Goal: Find specific page/section: Find specific page/section

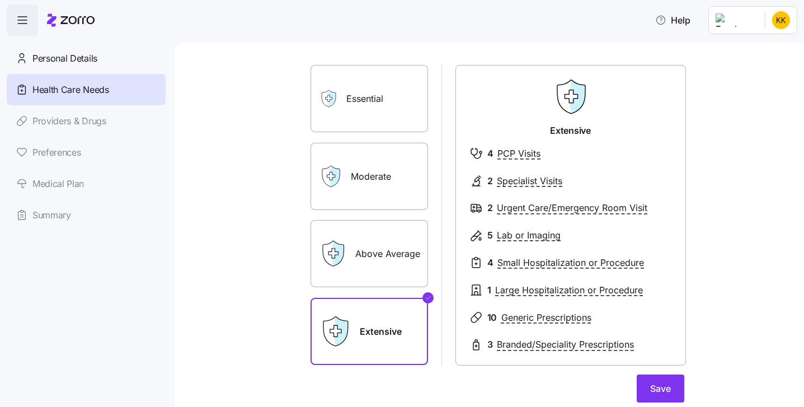
scroll to position [65, 0]
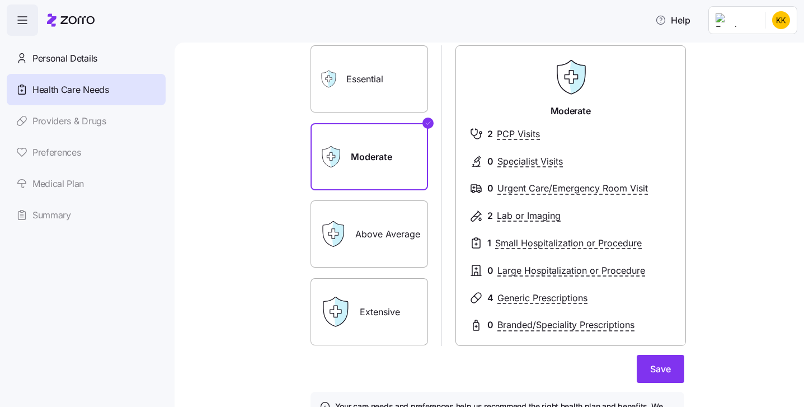
scroll to position [59, 0]
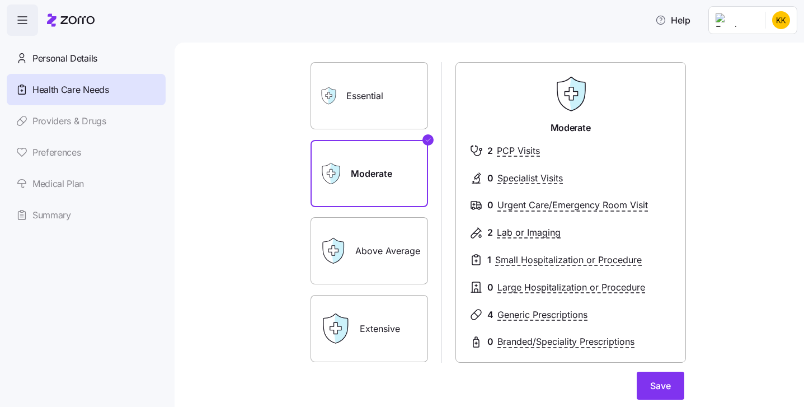
click at [416, 129] on label "Essential" at bounding box center [370, 95] width 118 height 67
click at [0, 0] on input "Essential" at bounding box center [0, 0] width 0 height 0
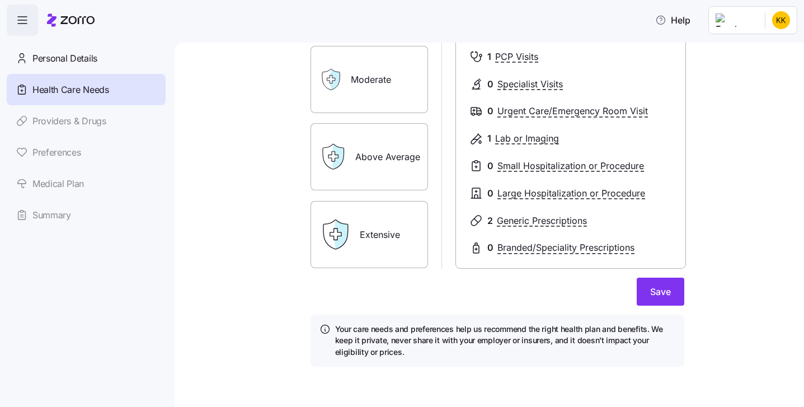
scroll to position [465, 0]
click at [422, 217] on div "Extensive" at bounding box center [370, 234] width 118 height 67
click at [428, 201] on label "Extensive" at bounding box center [370, 234] width 118 height 67
click at [0, 0] on input "Extensive" at bounding box center [0, 0] width 0 height 0
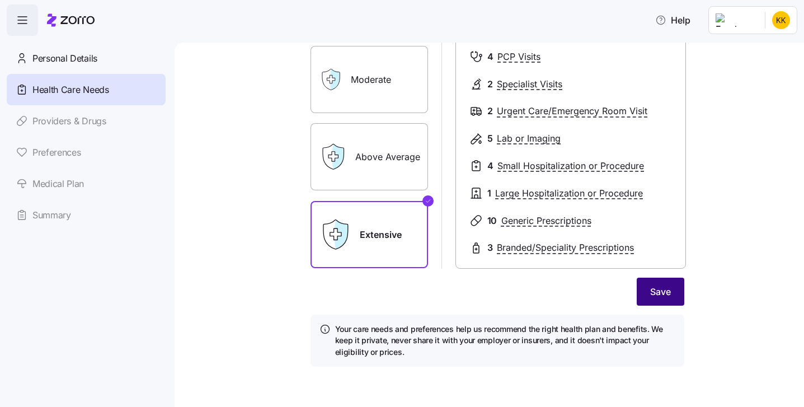
click at [671, 285] on span "Save" at bounding box center [660, 291] width 21 height 13
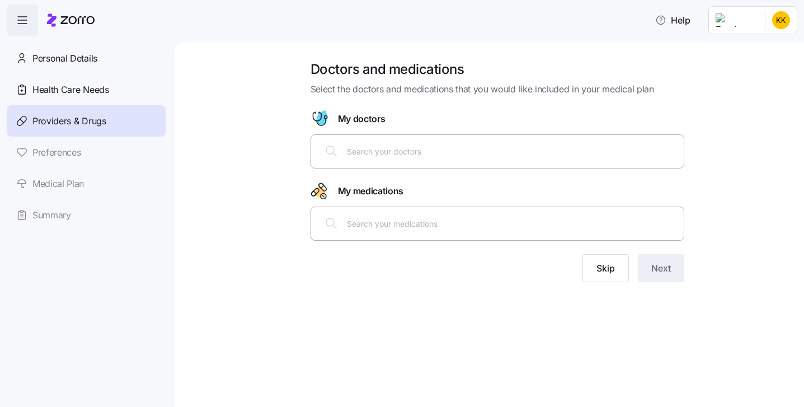
click at [547, 157] on input "text" at bounding box center [512, 151] width 330 height 12
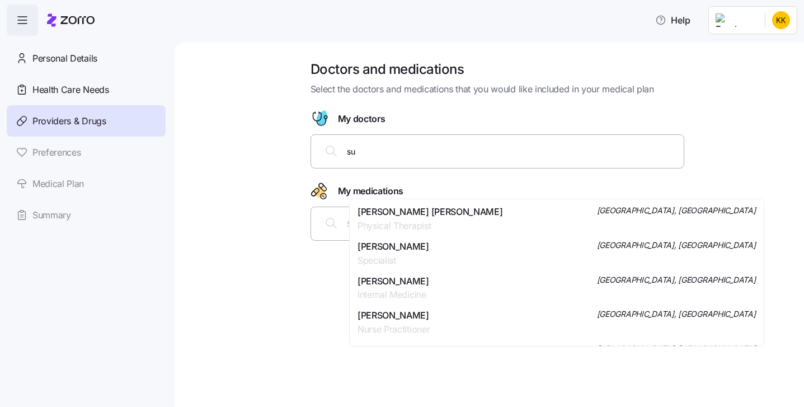
type input "sun"
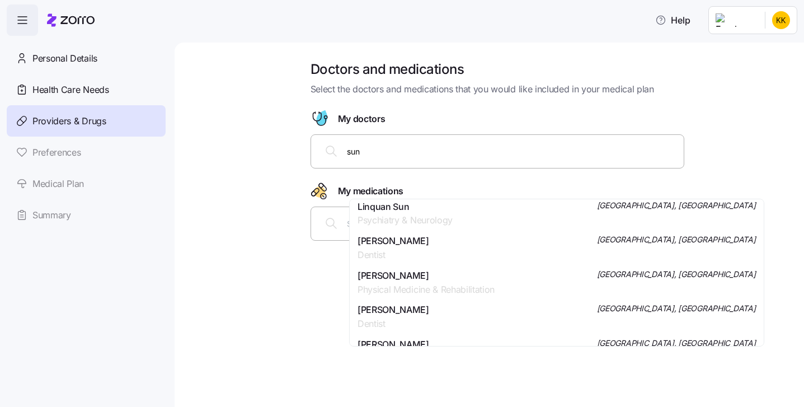
scroll to position [237, 0]
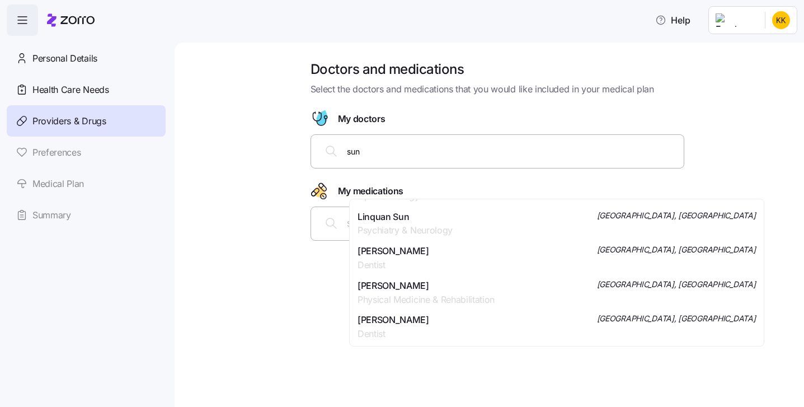
drag, startPoint x: 442, startPoint y: 170, endPoint x: 400, endPoint y: 169, distance: 42.0
click at [400, 165] on div "sun" at bounding box center [497, 151] width 359 height 27
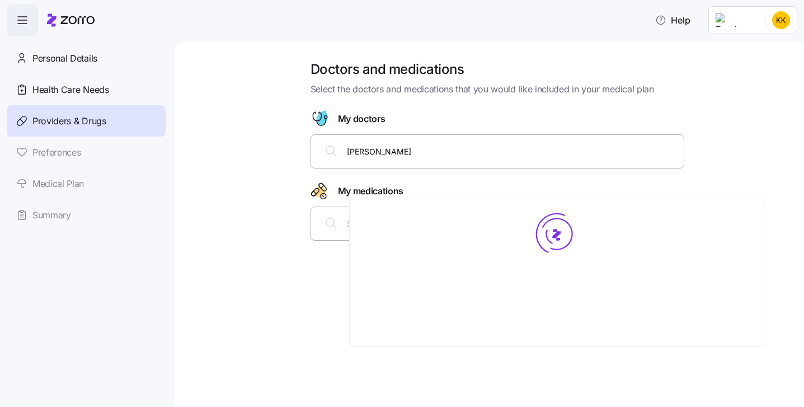
type input "amir salim"
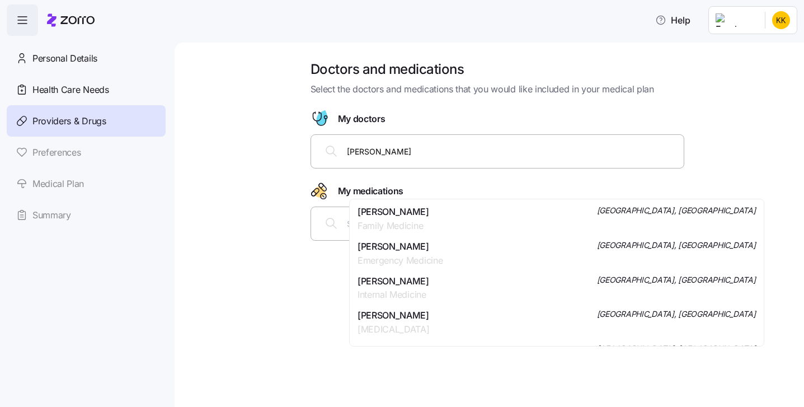
click at [429, 233] on span "Family Medicine" at bounding box center [394, 226] width 72 height 14
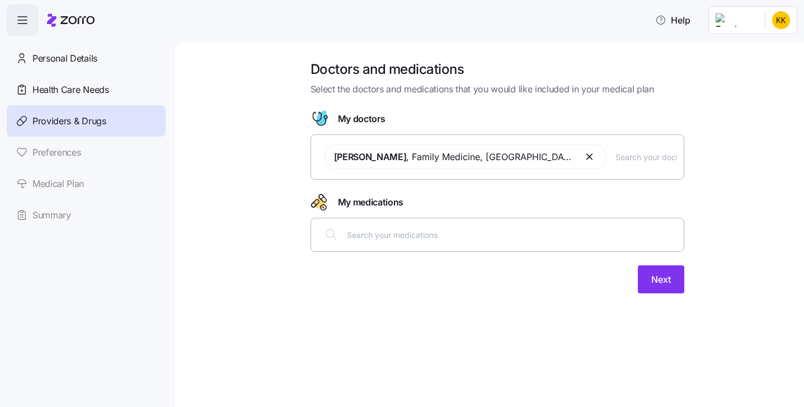
click at [616, 163] on input "text" at bounding box center [647, 157] width 62 height 12
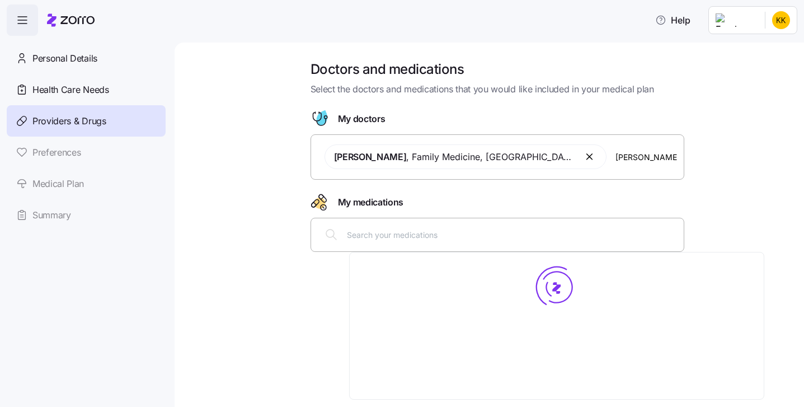
type input "lloyd laughlin"
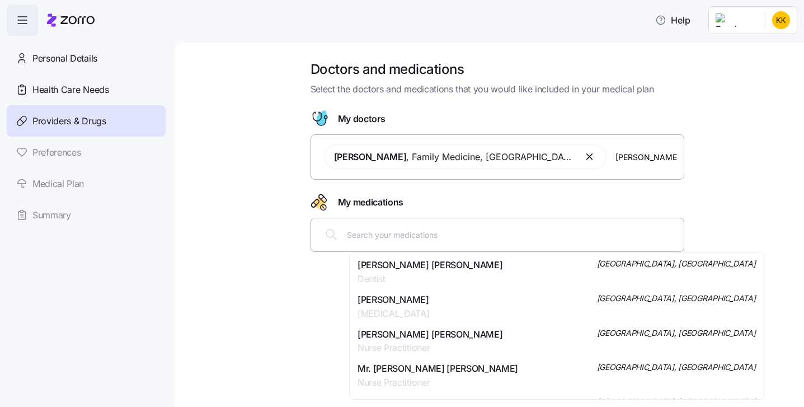
click at [503, 272] on span "Dr. Lloyd Lee Laughlin" at bounding box center [430, 265] width 145 height 14
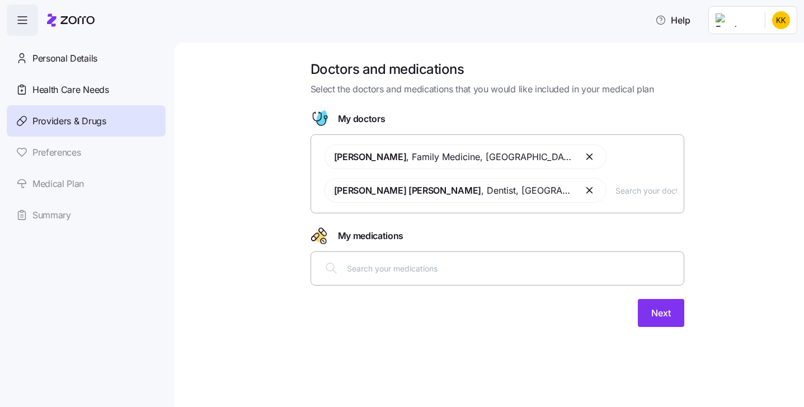
paste input "Vissett S. Sun"
type input "Vissett S. Sun"
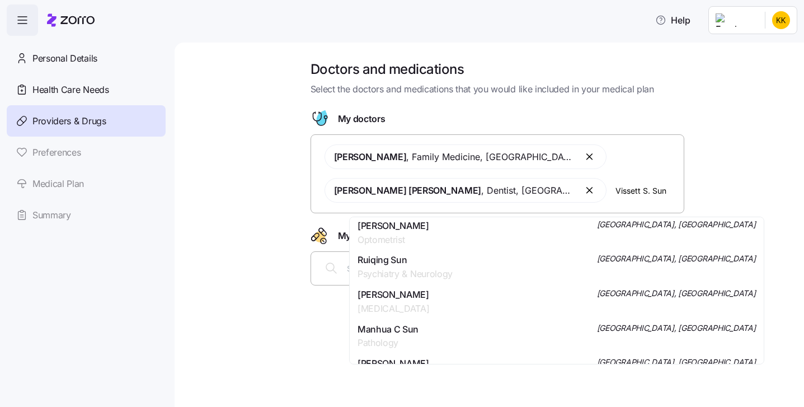
scroll to position [2, 0]
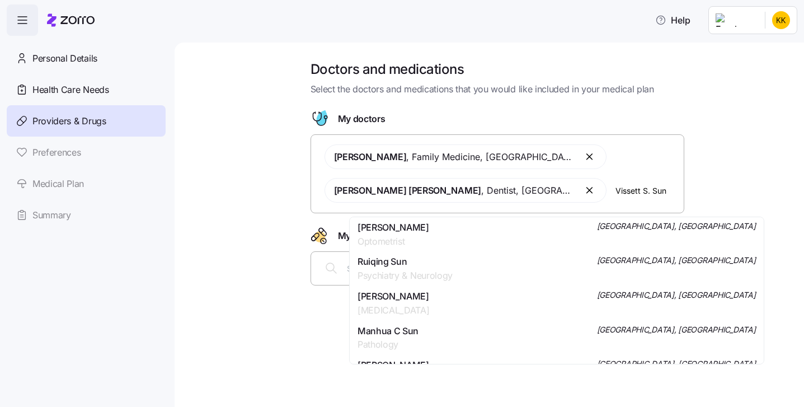
click at [429, 249] on span "Optometrist" at bounding box center [394, 242] width 72 height 14
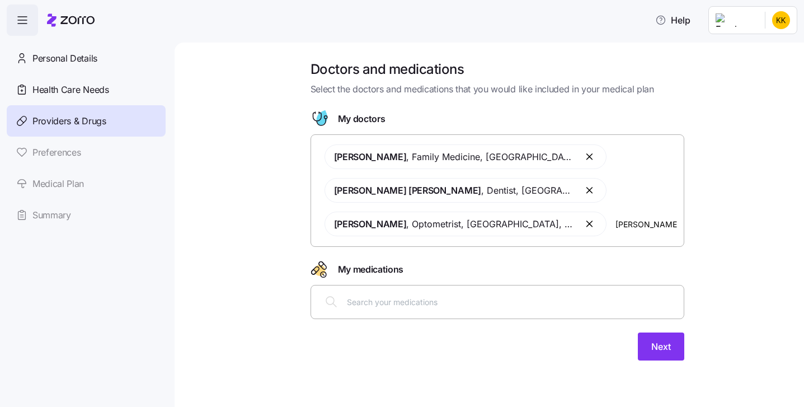
scroll to position [0, 0]
type input "wendy magee"
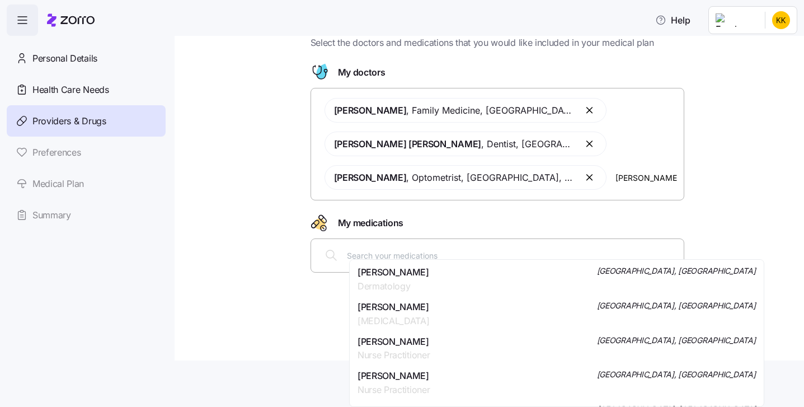
scroll to position [57, 0]
click at [429, 280] on span "Dermatology" at bounding box center [394, 286] width 72 height 14
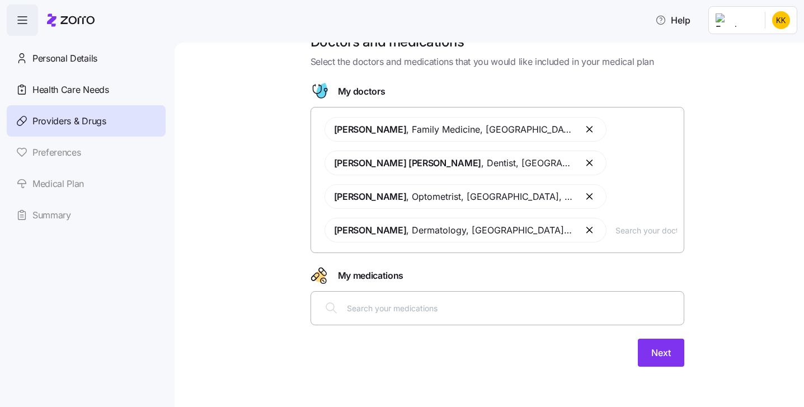
scroll to position [0, 0]
click at [483, 249] on div "Amir Salim , Family Medicine , Webster, TX Dr. Lloyd Lee Laughlin , Dentist , P…" at bounding box center [497, 179] width 359 height 139
type input "v"
paste input "[DEMOGRAPHIC_DATA][PERSON_NAME]"
type input "[DEMOGRAPHIC_DATA][PERSON_NAME]"
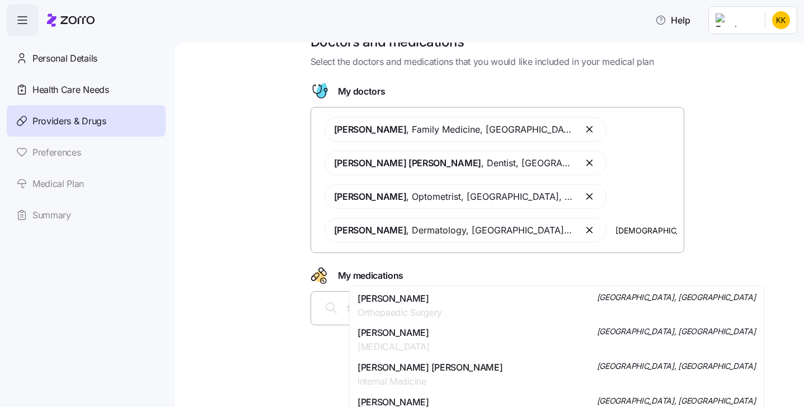
click at [442, 306] on span "Dr. Jesus Armando Juarez" at bounding box center [400, 299] width 85 height 14
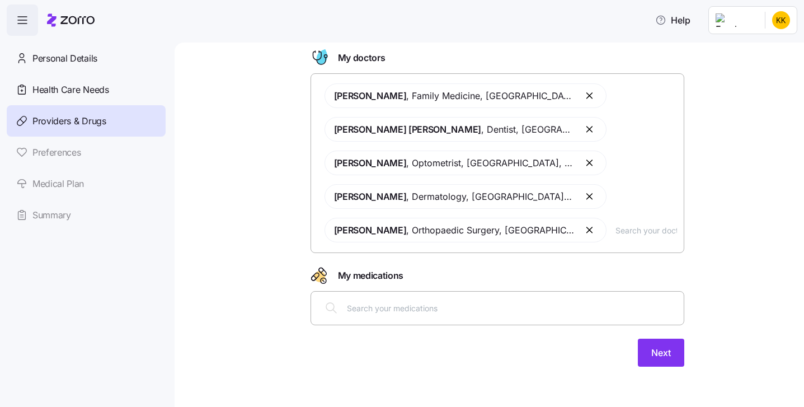
scroll to position [214, 0]
click at [616, 236] on input "text" at bounding box center [647, 230] width 62 height 12
type input "ron l. moses"
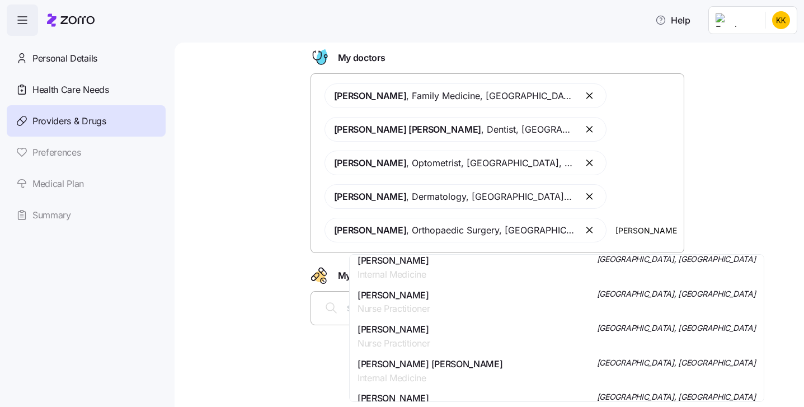
scroll to position [0, 0]
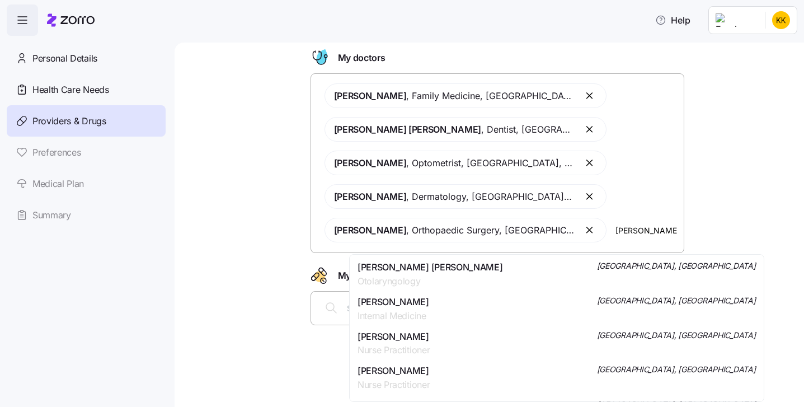
click at [479, 275] on div "Ron Lee Moses Otolaryngology Houston, TX" at bounding box center [557, 274] width 399 height 28
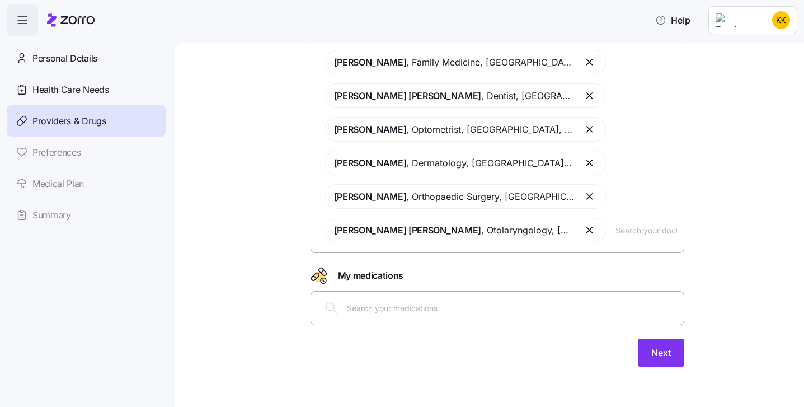
scroll to position [451, 0]
click at [483, 302] on input "text" at bounding box center [512, 308] width 330 height 12
click at [671, 346] on span "Next" at bounding box center [662, 352] width 20 height 13
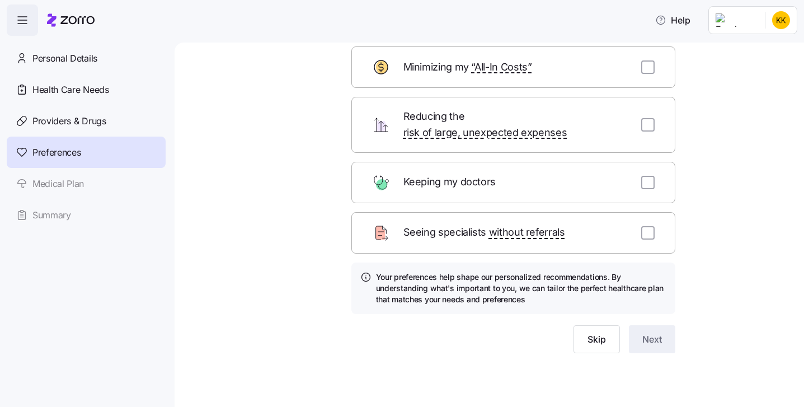
scroll to position [81, 0]
click at [655, 74] on input "checkbox" at bounding box center [648, 66] width 13 height 13
checkbox input "true"
click at [655, 132] on input "checkbox" at bounding box center [648, 124] width 13 height 13
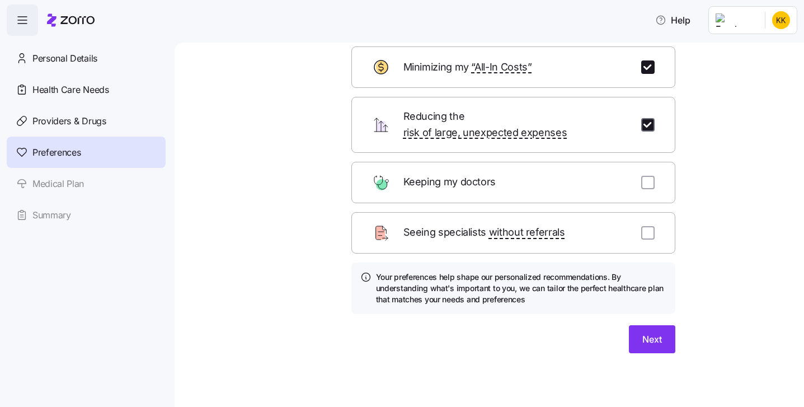
checkbox input "true"
click at [655, 189] on input "checkbox" at bounding box center [648, 182] width 13 height 13
checkbox input "true"
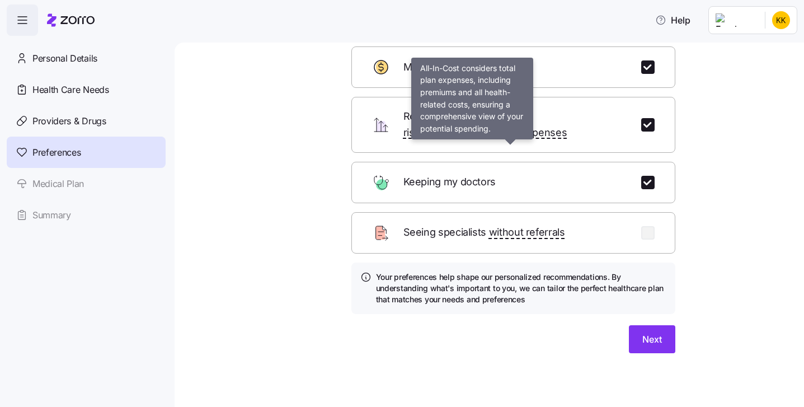
click at [502, 76] on span "“All-In Costs”" at bounding box center [501, 67] width 60 height 16
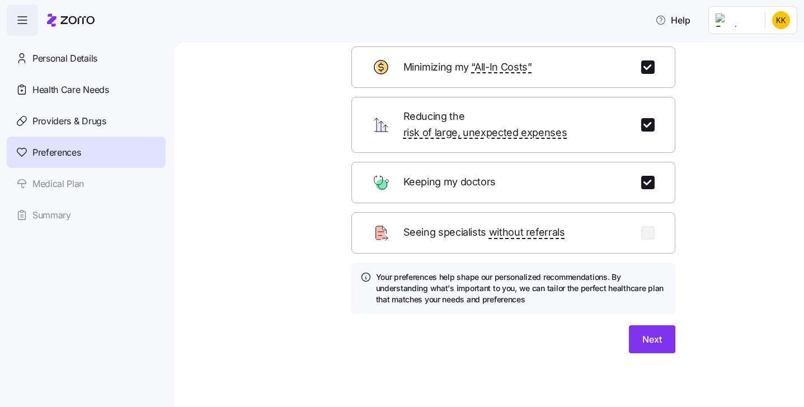
scroll to position [145, 0]
click at [664, 88] on div "Minimizing my “All-In Costs”" at bounding box center [514, 66] width 324 height 41
click at [655, 74] on input "checkbox" at bounding box center [648, 66] width 13 height 13
checkbox input "false"
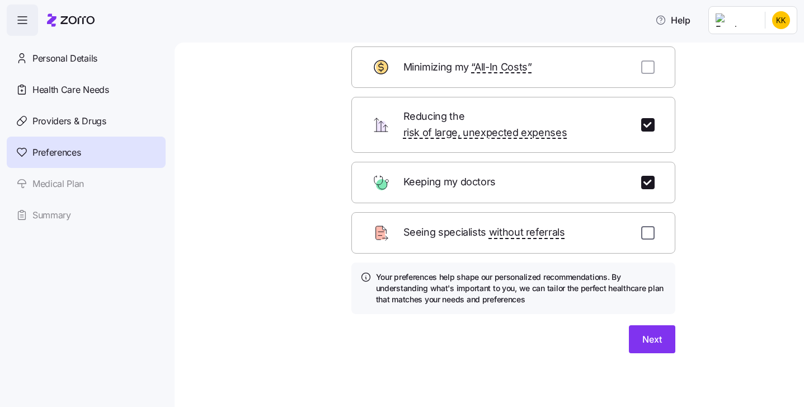
click at [655, 240] on input "checkbox" at bounding box center [648, 232] width 13 height 13
checkbox input "true"
click at [662, 346] on span "Next" at bounding box center [653, 339] width 20 height 13
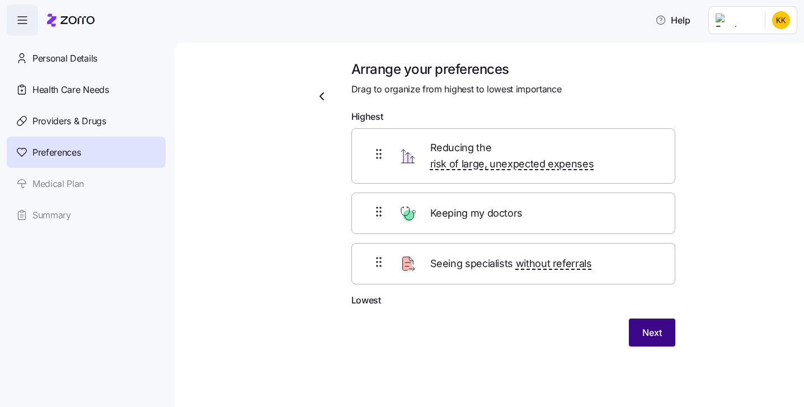
scroll to position [255, 0]
click at [676, 347] on button "Next" at bounding box center [652, 333] width 46 height 28
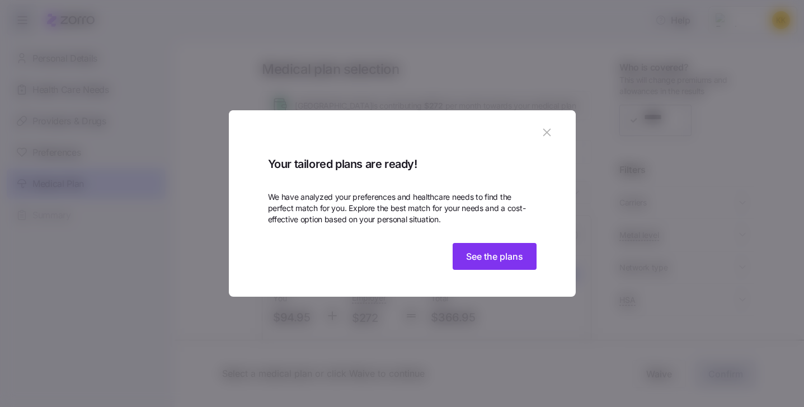
scroll to position [180, 0]
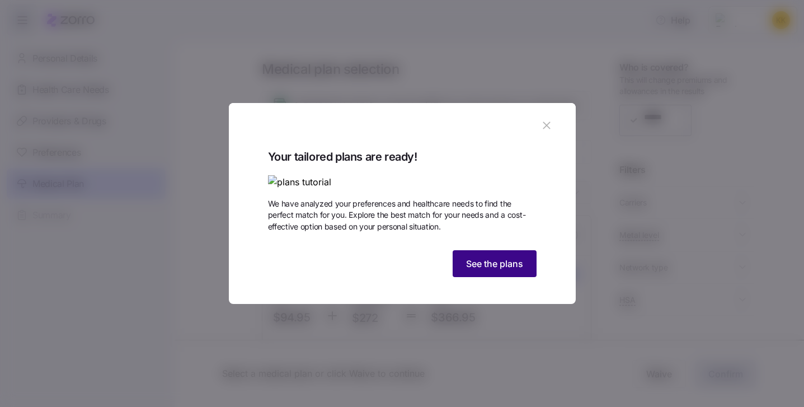
click at [523, 270] on span "See the plans" at bounding box center [494, 263] width 57 height 13
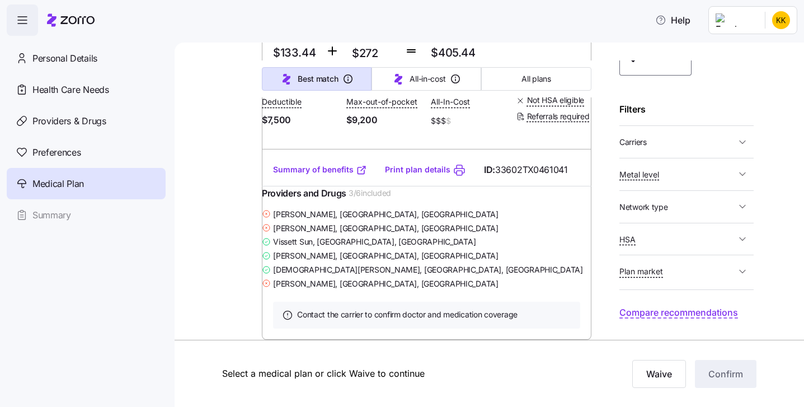
scroll to position [6019, 0]
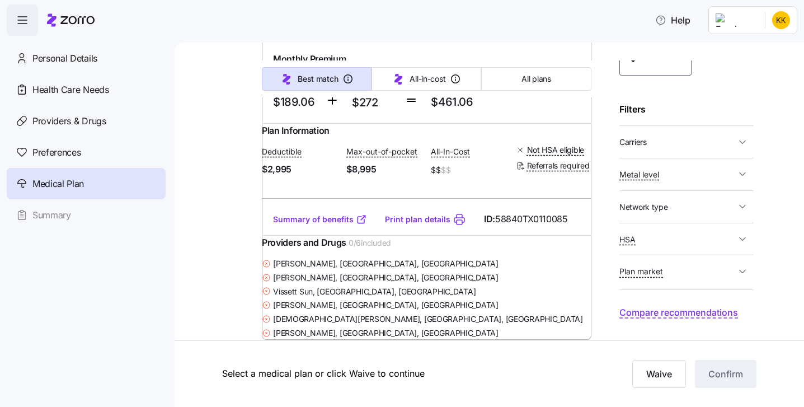
scroll to position [14200, 0]
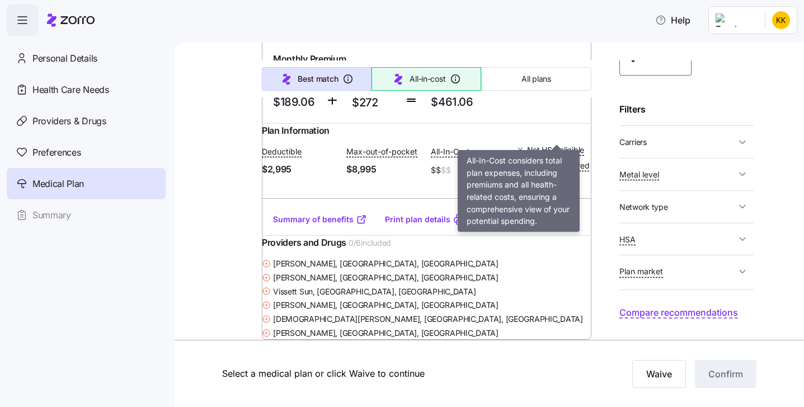
click at [446, 85] on span "All-in-cost" at bounding box center [428, 78] width 36 height 11
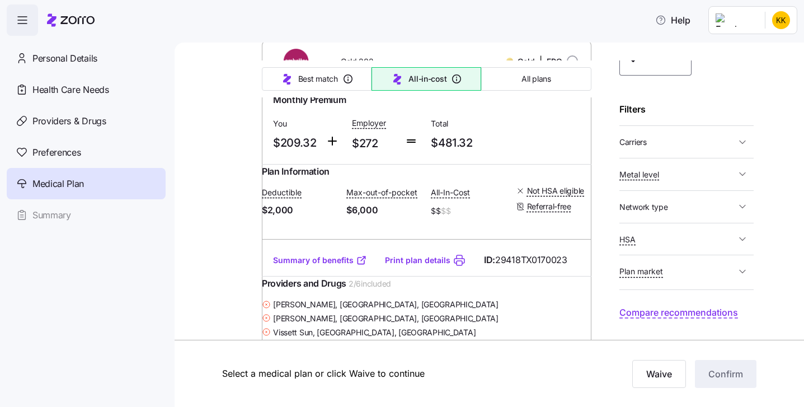
scroll to position [1377, 0]
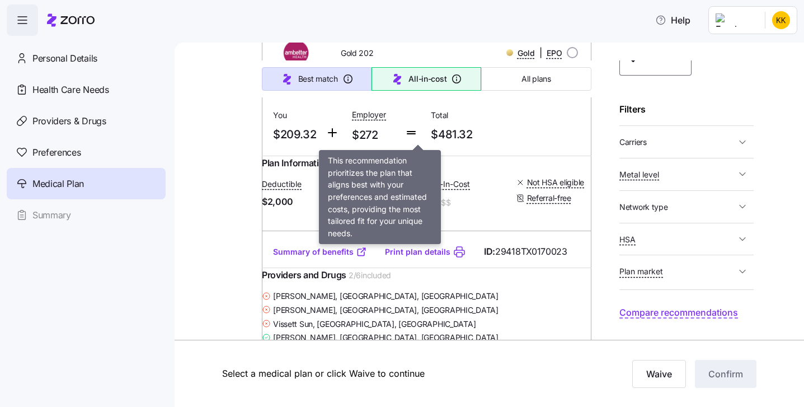
click at [338, 85] on span "Best match" at bounding box center [318, 78] width 40 height 11
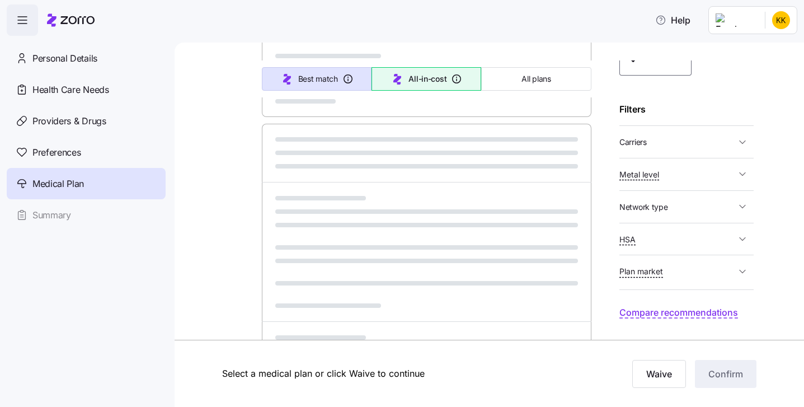
type input "Sorted by: Best match"
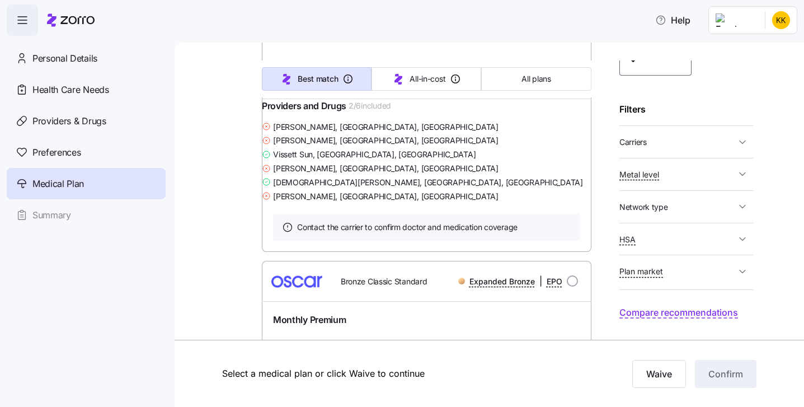
scroll to position [765, 0]
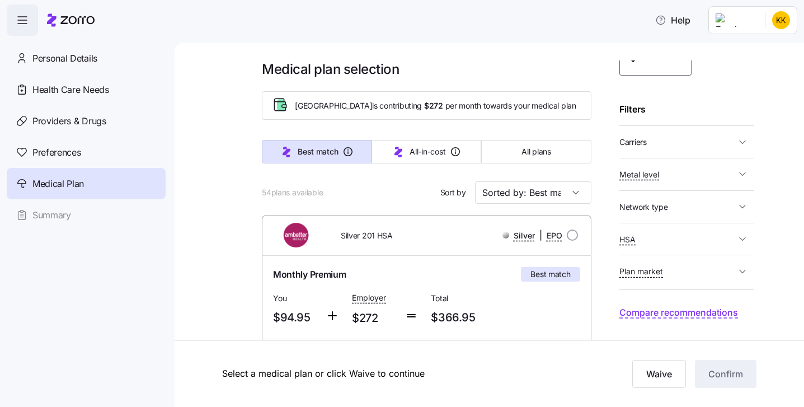
scroll to position [171, 0]
click at [748, 245] on icon "button" at bounding box center [742, 238] width 11 height 11
click at [748, 193] on icon "button" at bounding box center [742, 198] width 11 height 11
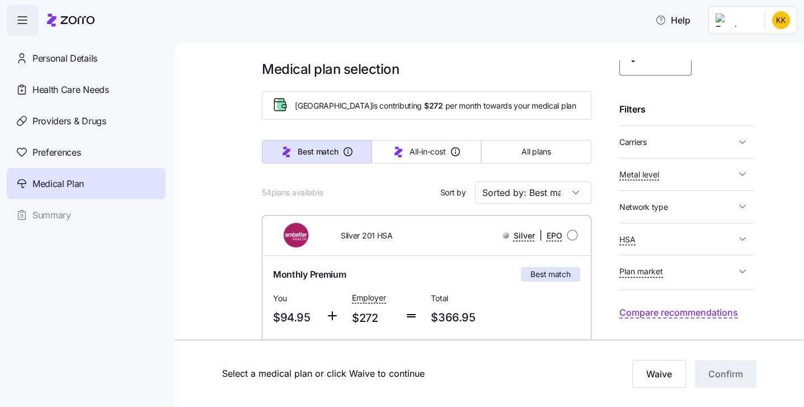
click at [746, 205] on icon "button" at bounding box center [743, 206] width 6 height 3
click at [754, 150] on button "Network type" at bounding box center [687, 138] width 134 height 23
click at [748, 169] on icon "button" at bounding box center [742, 174] width 11 height 11
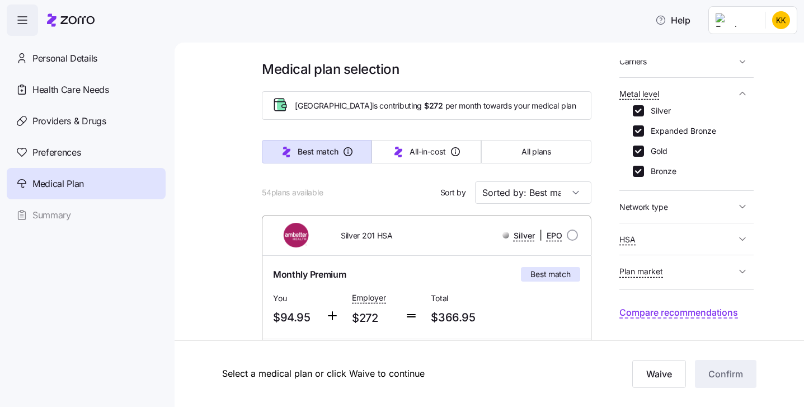
scroll to position [286, 0]
click at [633, 111] on input "Silver" at bounding box center [638, 110] width 11 height 11
checkbox input "false"
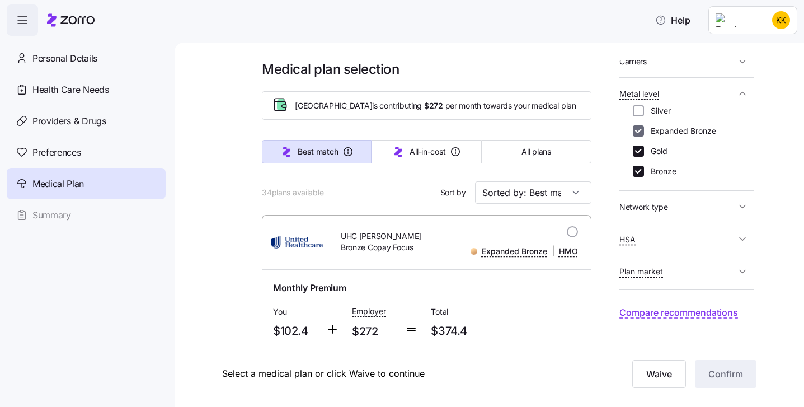
click at [633, 137] on input "Expanded Bronze" at bounding box center [638, 130] width 11 height 11
checkbox input "false"
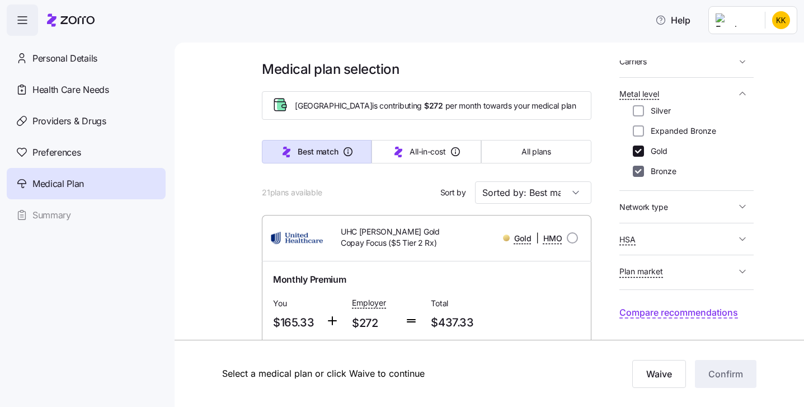
click at [633, 177] on input "Bronze" at bounding box center [638, 171] width 11 height 11
checkbox input "false"
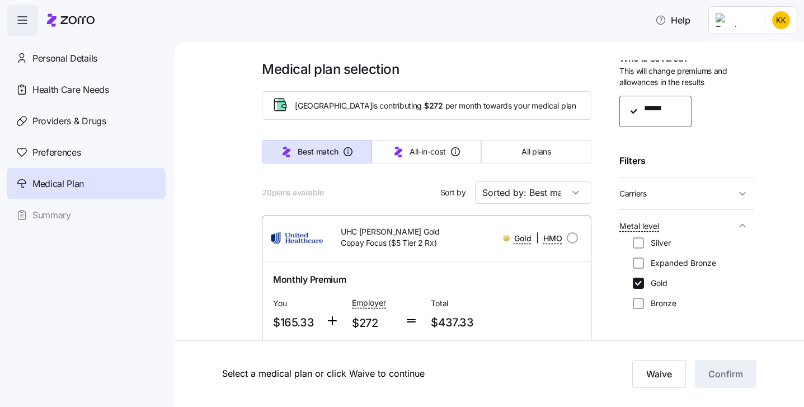
scroll to position [0, 0]
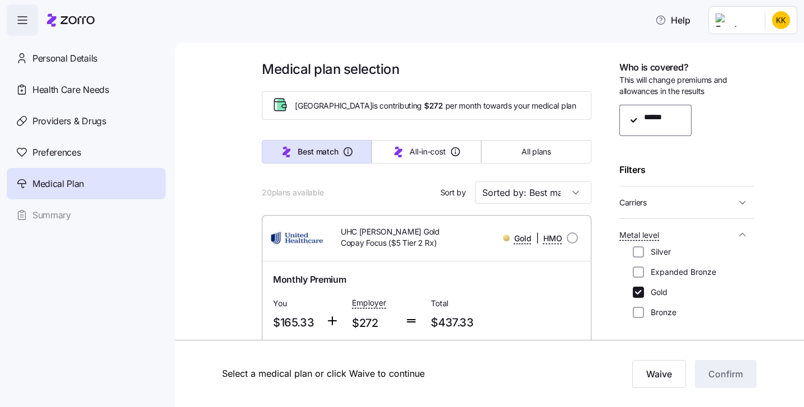
click at [650, 137] on div "******" at bounding box center [687, 121] width 134 height 32
click at [640, 137] on div "******" at bounding box center [687, 121] width 134 height 32
click at [709, 137] on div "******" at bounding box center [687, 121] width 134 height 32
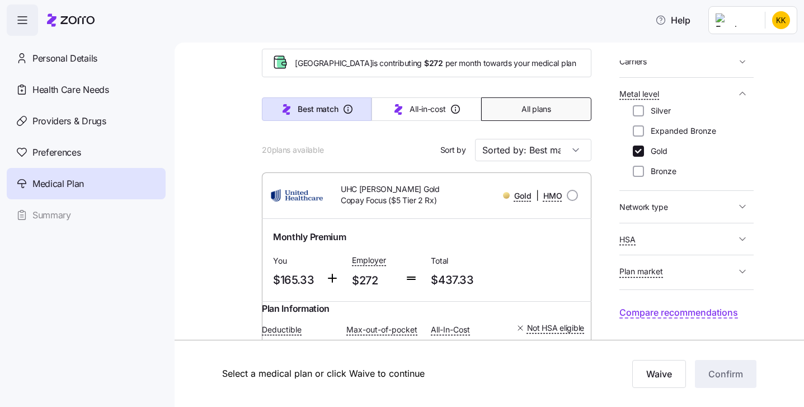
scroll to position [46, 0]
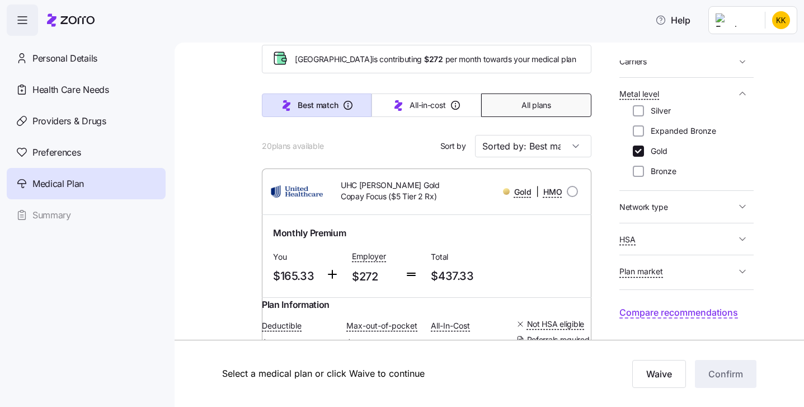
click at [522, 111] on span "All plans" at bounding box center [536, 105] width 29 height 11
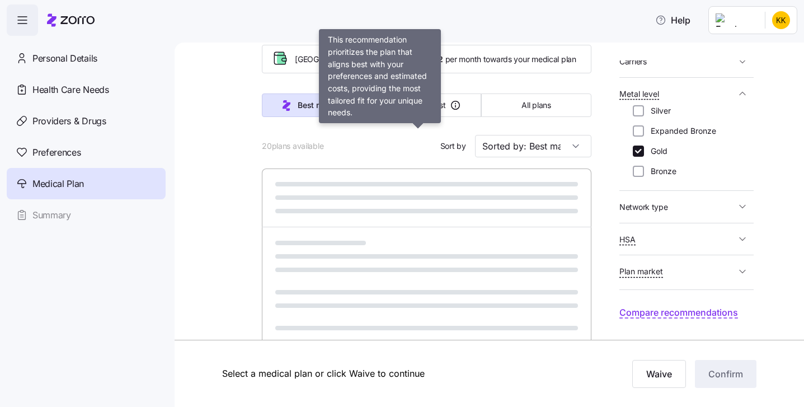
click at [338, 111] on span "Best match" at bounding box center [318, 105] width 40 height 11
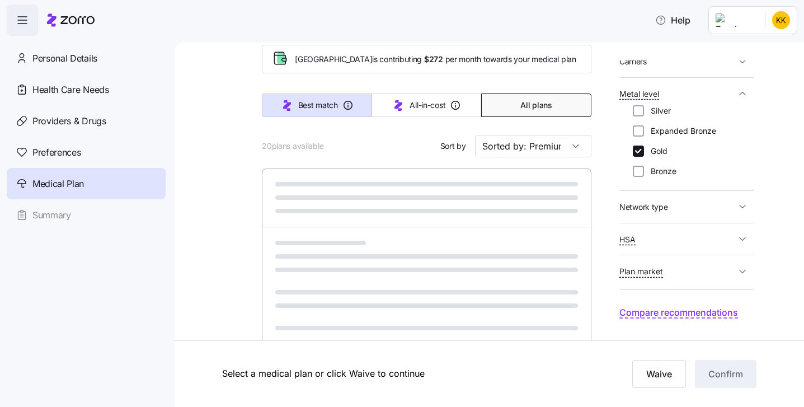
type input "Sorted by: Best match"
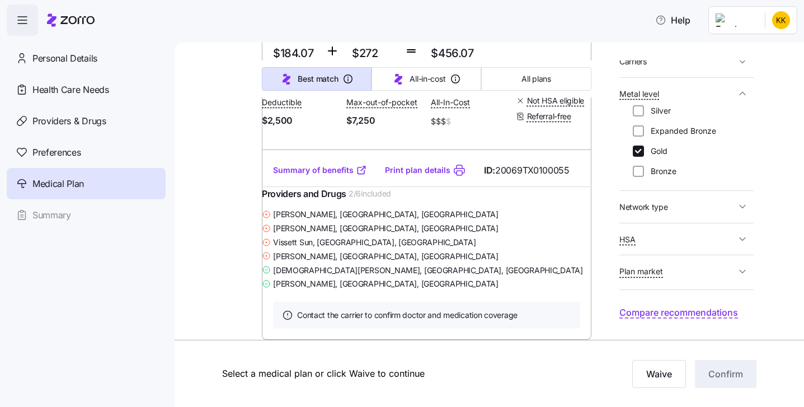
scroll to position [2003, 0]
click at [748, 99] on icon "button" at bounding box center [742, 93] width 11 height 11
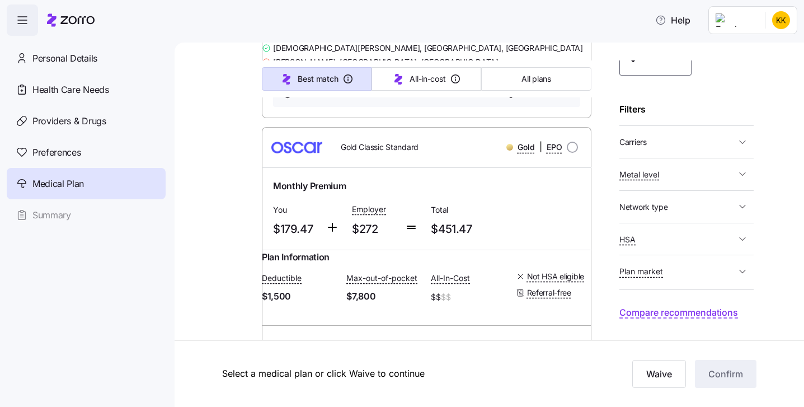
scroll to position [145, 0]
click at [750, 180] on span "button" at bounding box center [742, 174] width 13 height 11
click at [754, 105] on button "Metal level" at bounding box center [687, 93] width 134 height 23
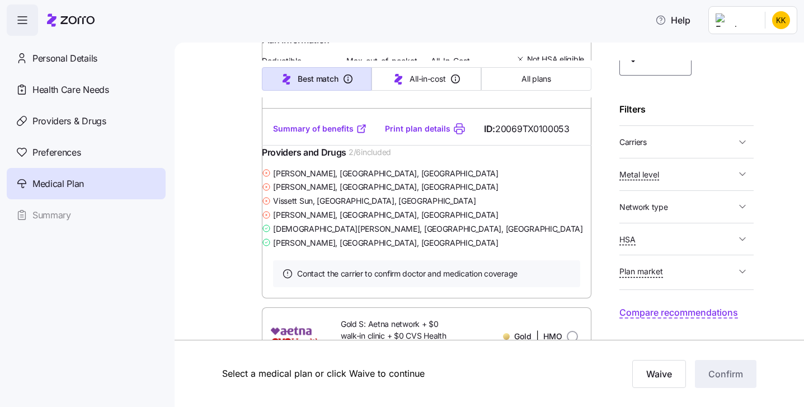
scroll to position [0, 0]
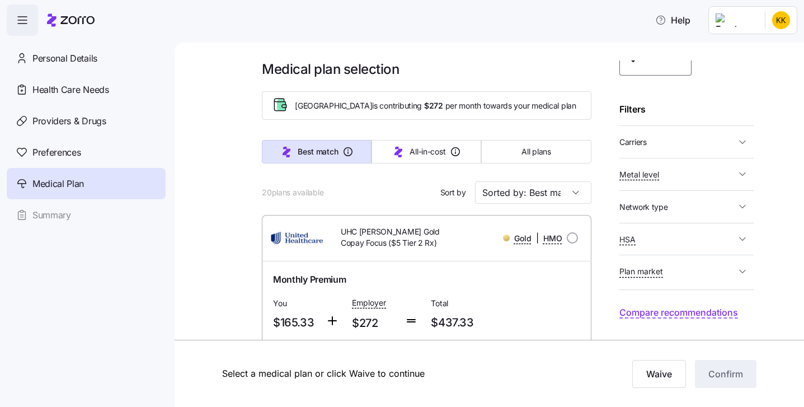
click at [748, 180] on icon "button" at bounding box center [742, 174] width 11 height 11
click at [633, 177] on input "Bronze" at bounding box center [638, 171] width 11 height 11
checkbox input "true"
click at [633, 137] on input "Expanded Bronze" at bounding box center [638, 130] width 11 height 11
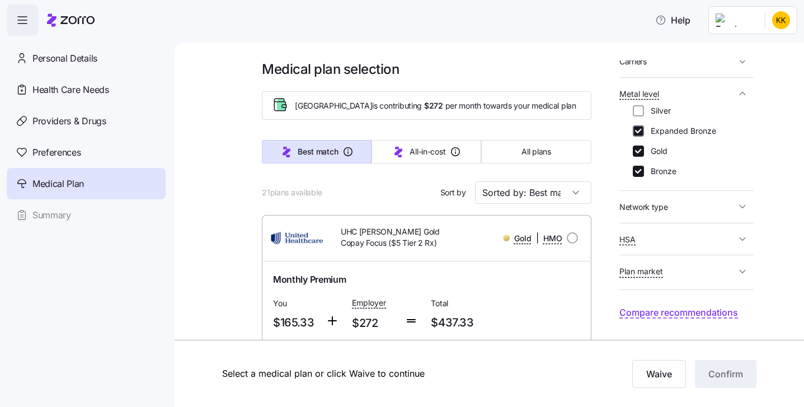
checkbox input "true"
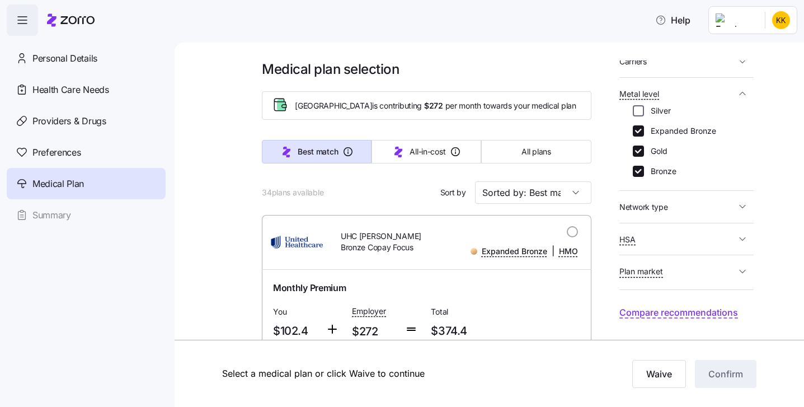
click at [633, 116] on input "Silver" at bounding box center [638, 110] width 11 height 11
checkbox input "true"
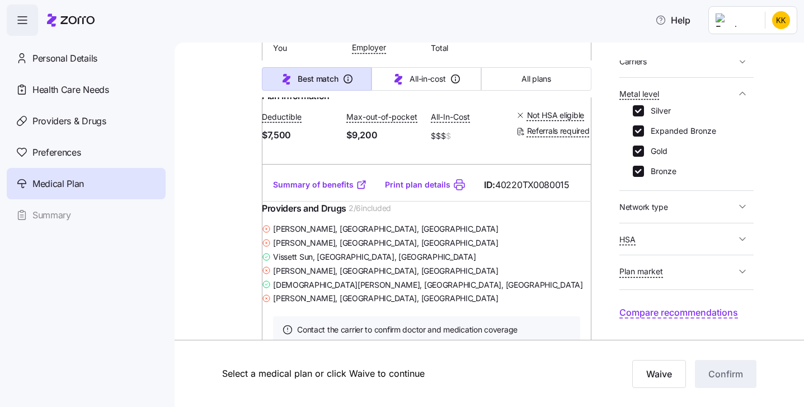
scroll to position [1450, 0]
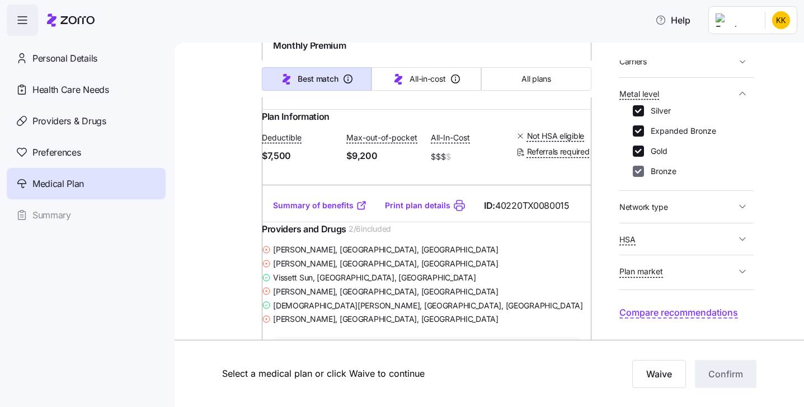
click at [633, 177] on input "Bronze" at bounding box center [638, 171] width 11 height 11
checkbox input "false"
click at [633, 137] on input "Expanded Bronze" at bounding box center [638, 130] width 11 height 11
checkbox input "false"
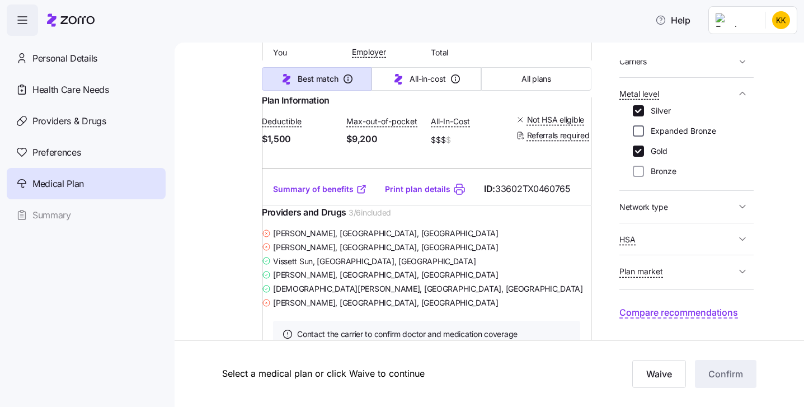
scroll to position [175, 0]
click at [633, 116] on input "Silver" at bounding box center [638, 110] width 11 height 11
checkbox input "false"
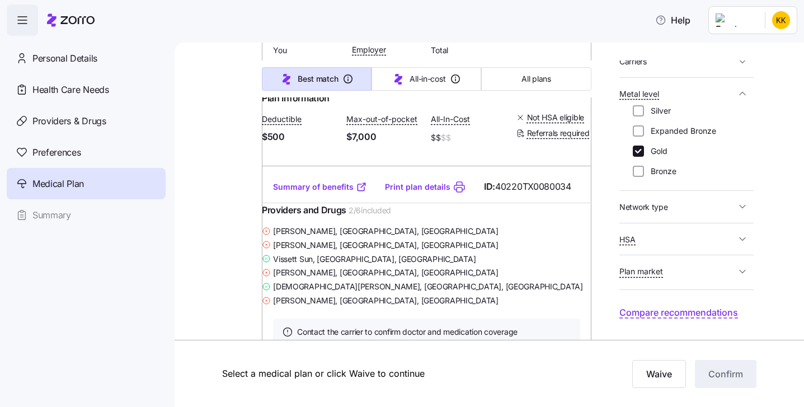
scroll to position [250, 0]
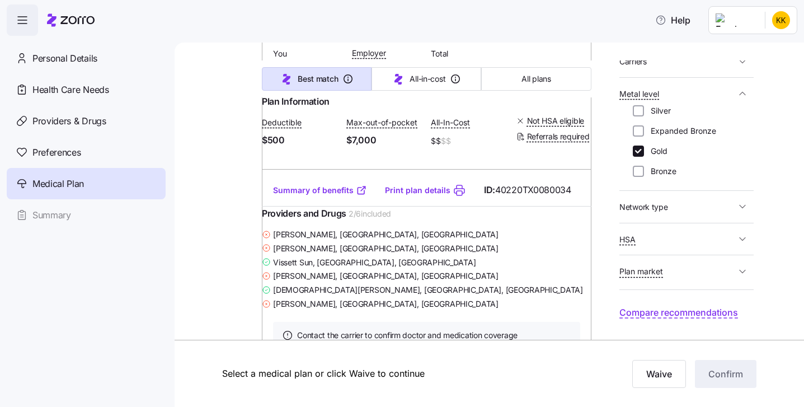
click at [748, 99] on icon "button" at bounding box center [742, 93] width 11 height 11
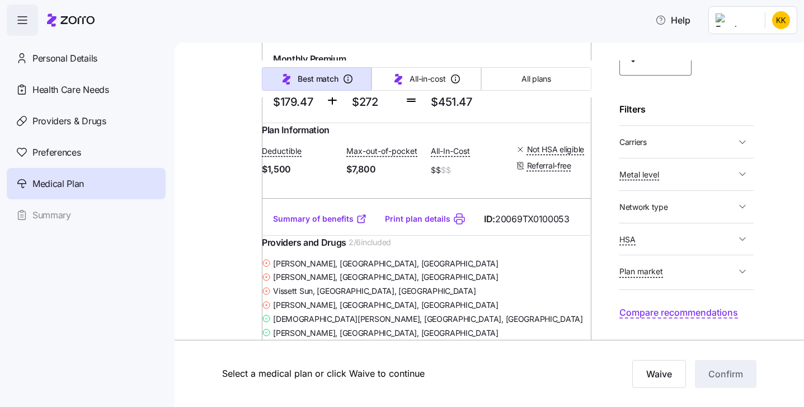
scroll to position [620, 0]
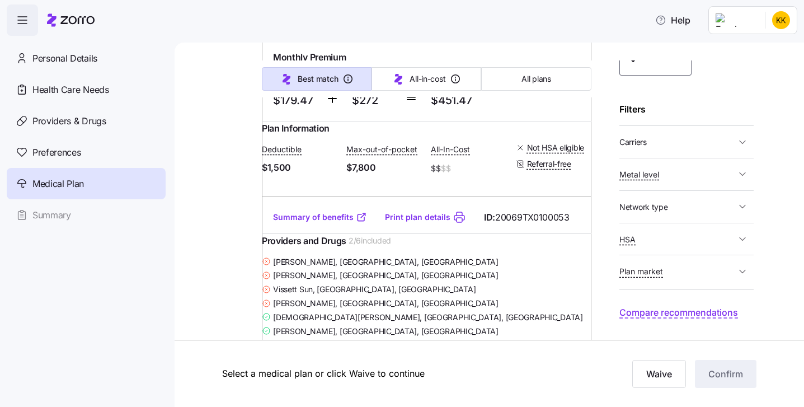
drag, startPoint x: 400, startPoint y: 251, endPoint x: 474, endPoint y: 292, distance: 84.7
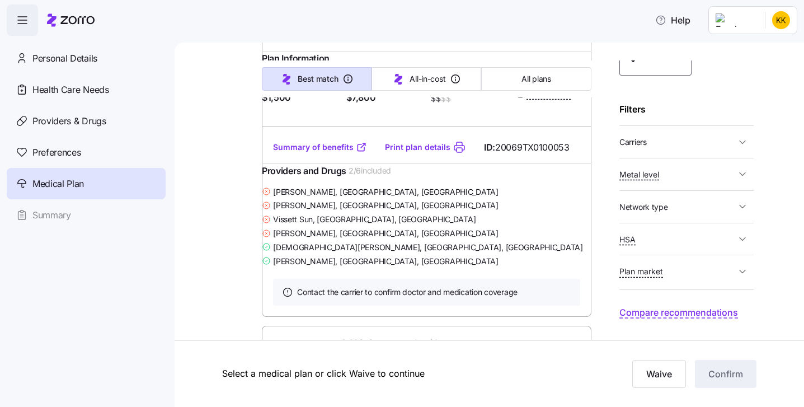
scroll to position [695, 0]
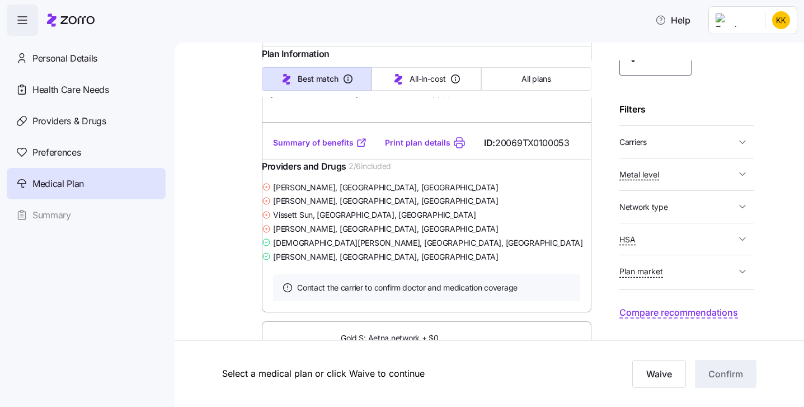
click at [620, 246] on span "HSA" at bounding box center [678, 239] width 116 height 14
click at [644, 241] on label "No" at bounding box center [652, 235] width 17 height 11
click at [633, 241] on input "No" at bounding box center [638, 235] width 11 height 11
checkbox input "false"
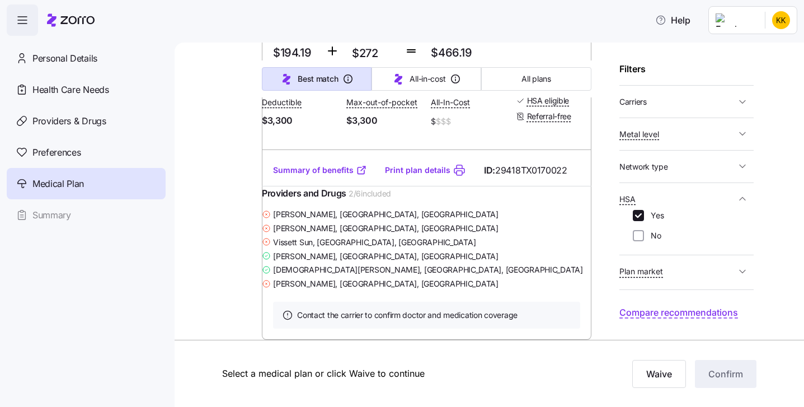
click at [748, 204] on icon "button" at bounding box center [742, 198] width 11 height 11
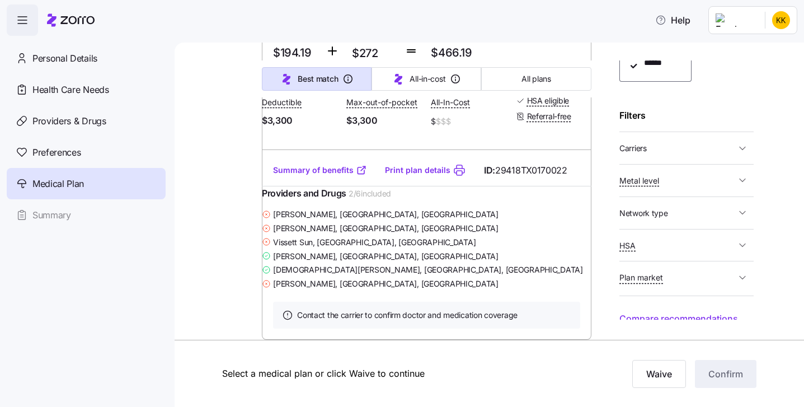
click at [748, 154] on icon "button" at bounding box center [742, 148] width 11 height 11
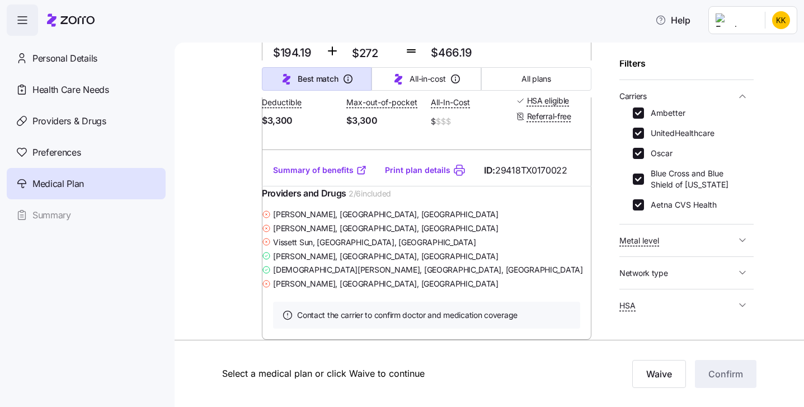
scroll to position [111, 0]
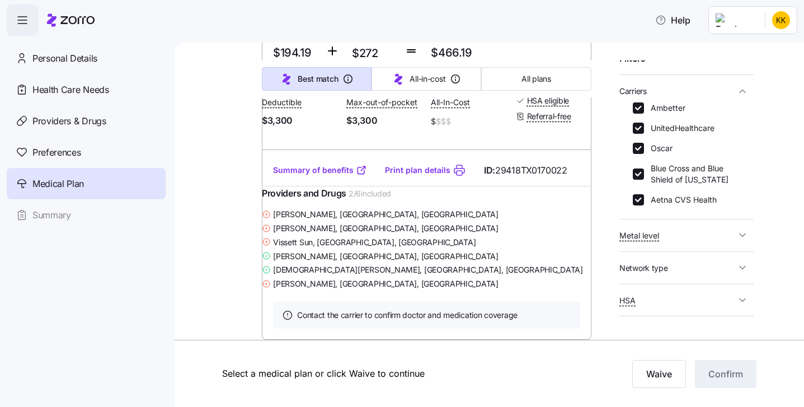
click at [665, 205] on div "Ambetter UnitedHealthcare Oscar Blue Cross and Blue Shield of Texas Aetna CVS H…" at bounding box center [686, 153] width 107 height 103
click at [633, 114] on input "Ambetter" at bounding box center [638, 107] width 11 height 11
checkbox input "false"
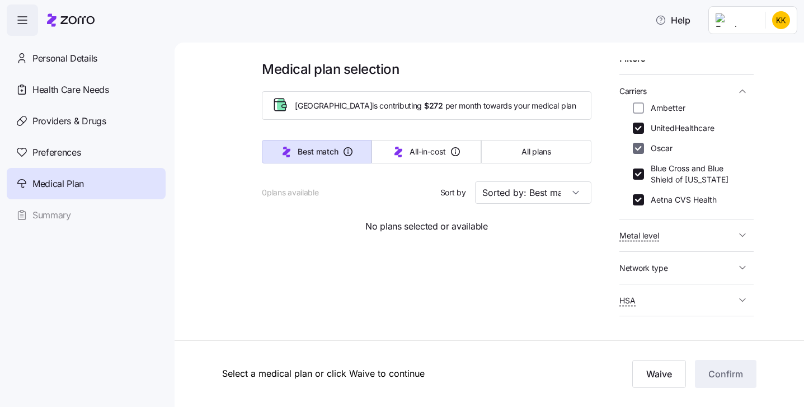
click at [633, 154] on input "Oscar" at bounding box center [638, 148] width 11 height 11
checkbox input "false"
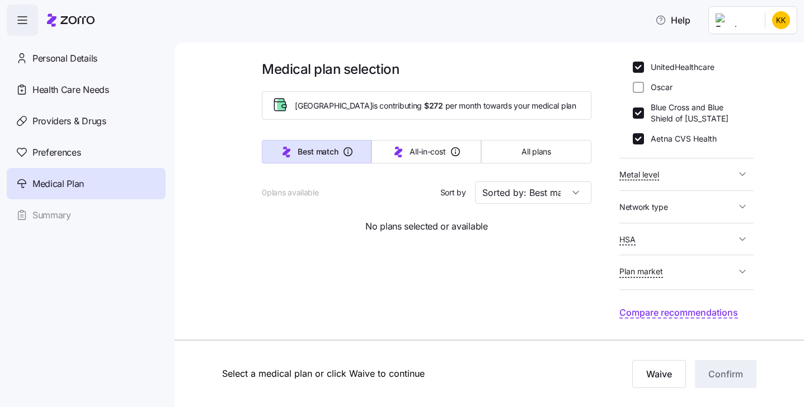
scroll to position [183, 0]
click at [748, 36] on icon "button" at bounding box center [742, 30] width 11 height 11
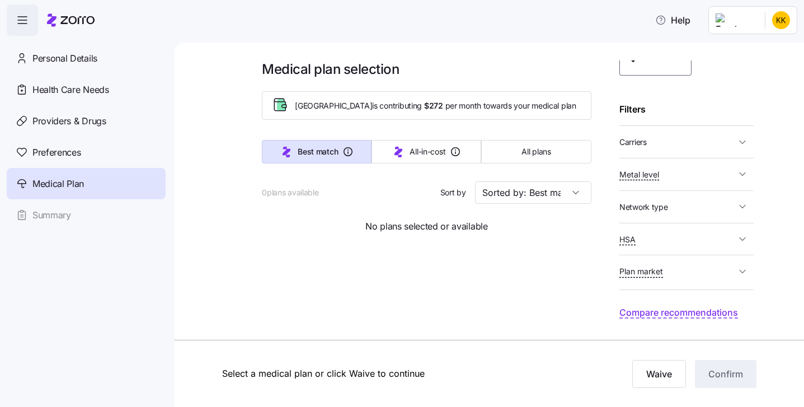
click at [737, 186] on button "Metal level" at bounding box center [687, 174] width 134 height 23
click at [754, 105] on button "Metal level" at bounding box center [687, 93] width 134 height 23
click at [569, 204] on input "Sorted by: Best match" at bounding box center [533, 192] width 116 height 22
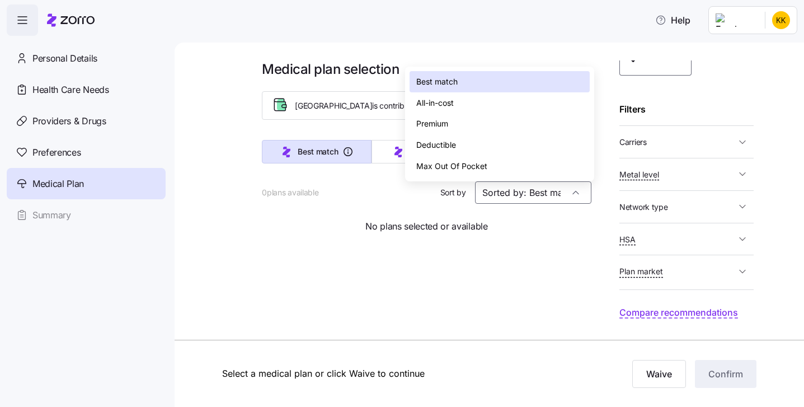
click at [523, 114] on div "All-in-cost" at bounding box center [500, 102] width 180 height 21
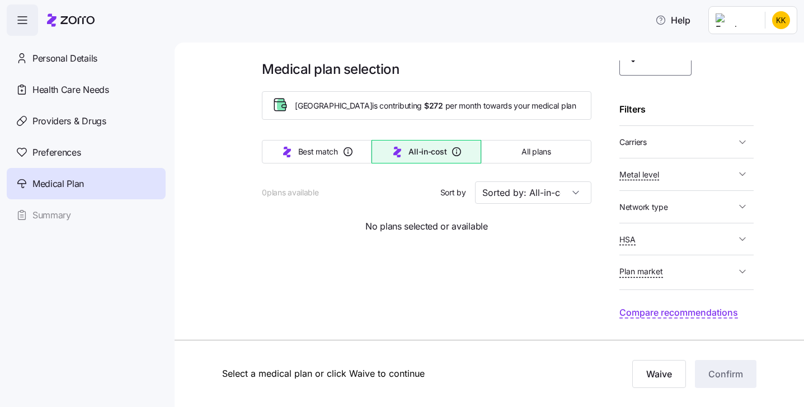
click at [750, 212] on span "button" at bounding box center [742, 206] width 13 height 11
click at [754, 150] on button "Network type" at bounding box center [687, 138] width 134 height 23
click at [748, 233] on icon "button" at bounding box center [742, 238] width 11 height 11
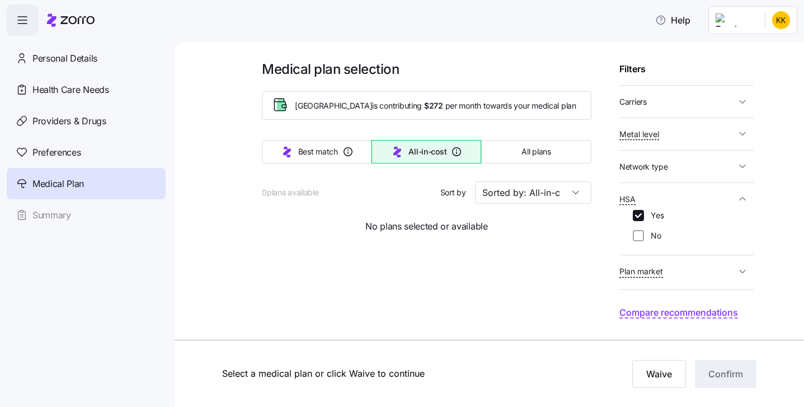
click at [748, 204] on icon "button" at bounding box center [742, 198] width 11 height 11
click at [512, 204] on div "0 plans available Sort by Sorted by: All-in-cost" at bounding box center [427, 192] width 330 height 22
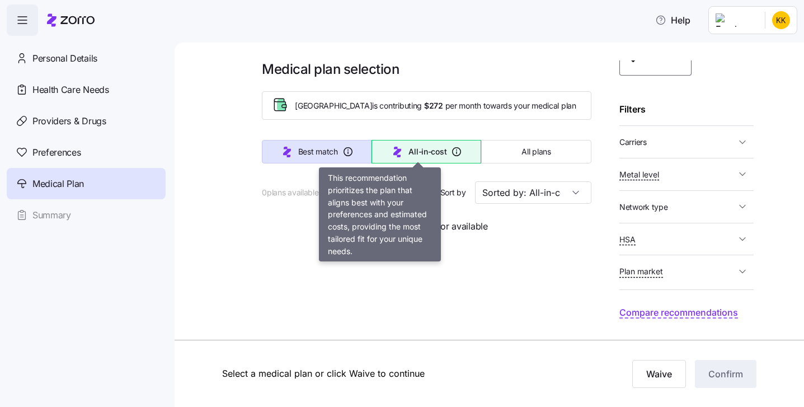
click at [338, 148] on span "Best match" at bounding box center [318, 151] width 40 height 11
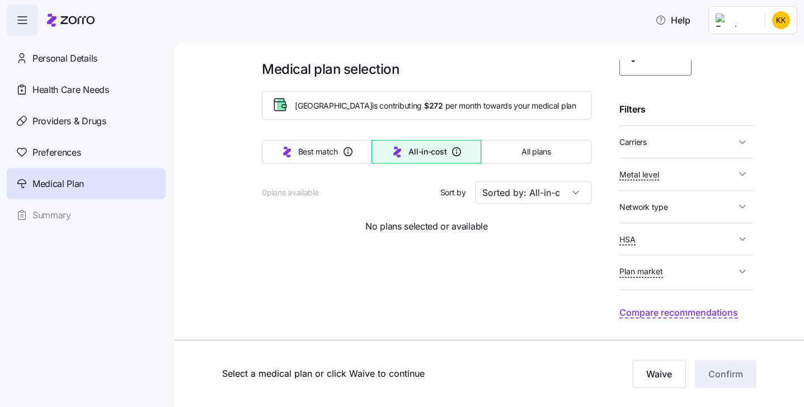
type input "Sorted by: Best match"
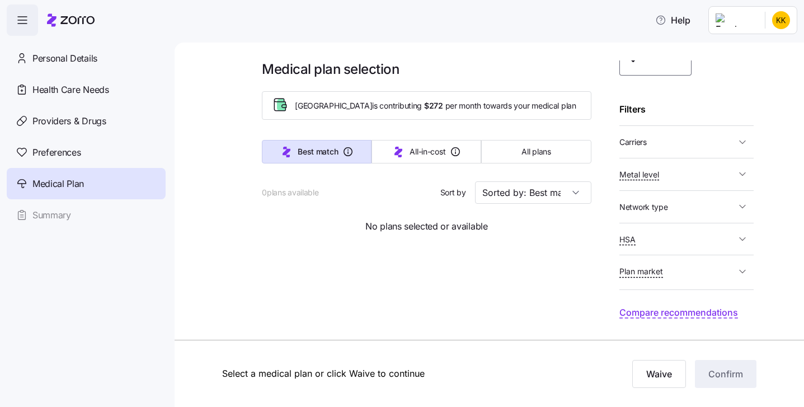
scroll to position [155, 0]
click at [748, 180] on icon "button" at bounding box center [742, 174] width 11 height 11
click at [633, 116] on input "Silver" at bounding box center [638, 110] width 11 height 11
checkbox input "true"
click at [633, 137] on input "Expanded Bronze" at bounding box center [638, 130] width 11 height 11
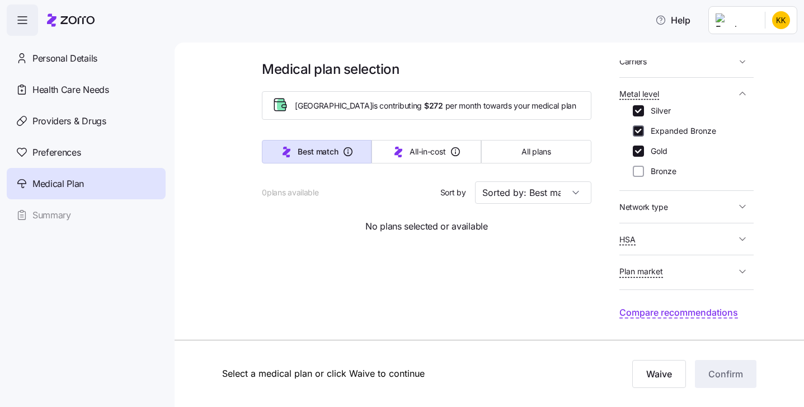
checkbox input "true"
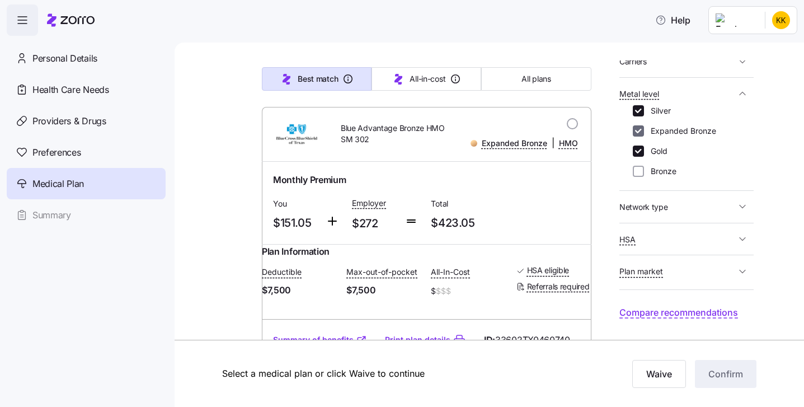
scroll to position [250, 0]
click at [633, 177] on input "Bronze" at bounding box center [638, 171] width 11 height 11
checkbox input "true"
click at [750, 99] on span "button" at bounding box center [742, 93] width 13 height 11
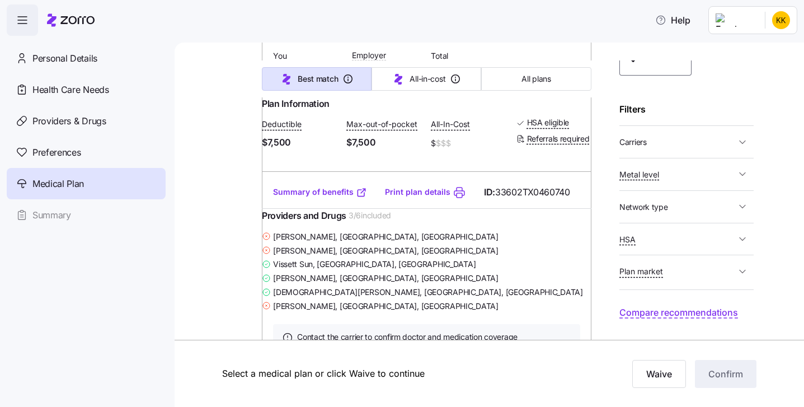
scroll to position [262, 0]
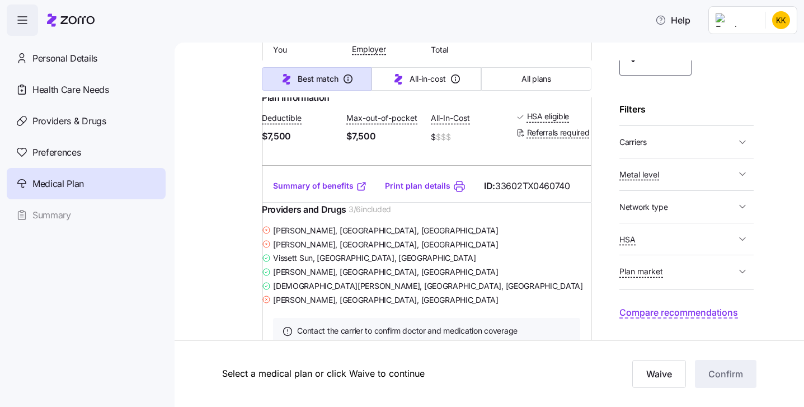
click at [620, 201] on div "Who is covered? This will change premiums and allowances in the results ****** …" at bounding box center [687, 189] width 134 height 259
click at [620, 223] on div at bounding box center [687, 223] width 134 height 1
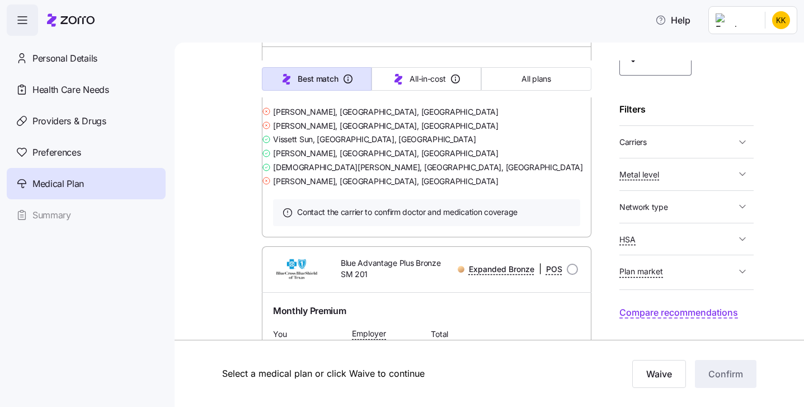
scroll to position [383, 0]
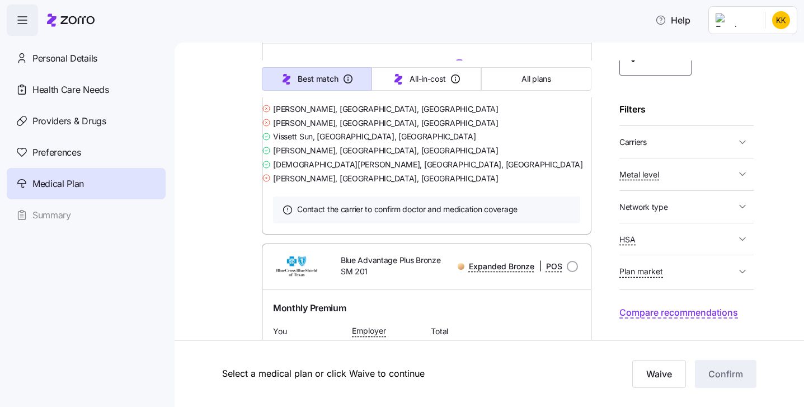
radio input "true"
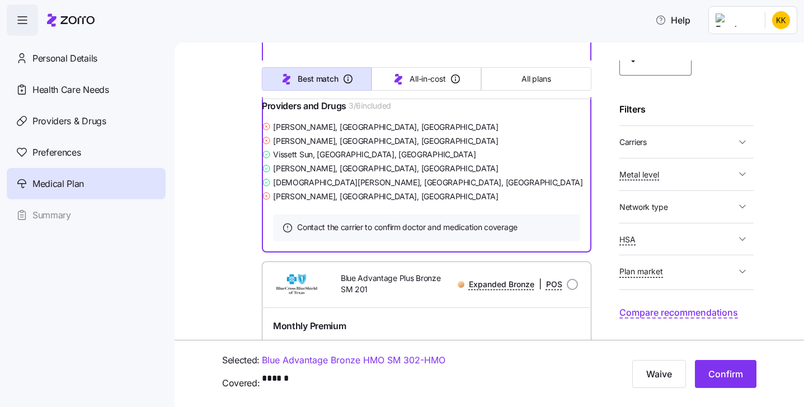
click at [432, 353] on link "Blue Advantage Bronze HMO SM 302 - HMO" at bounding box center [354, 360] width 184 height 14
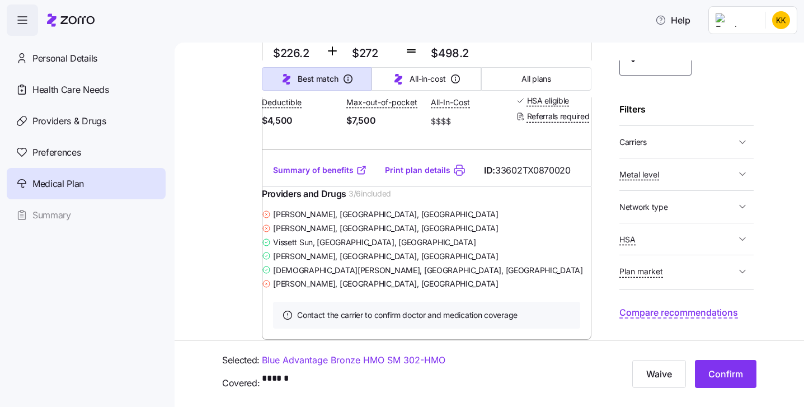
scroll to position [855, 0]
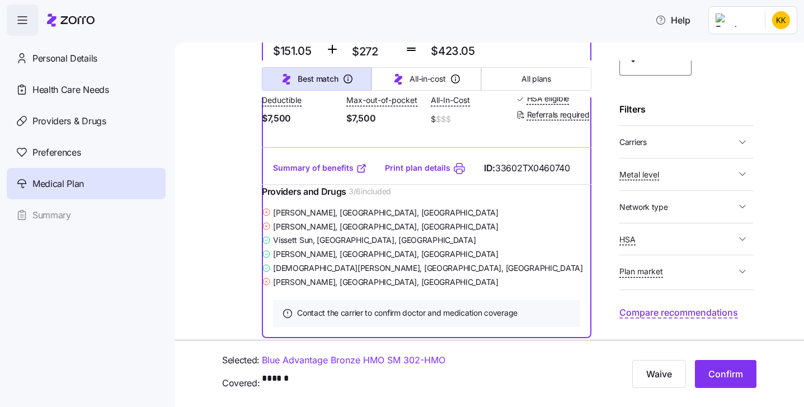
scroll to position [299, 0]
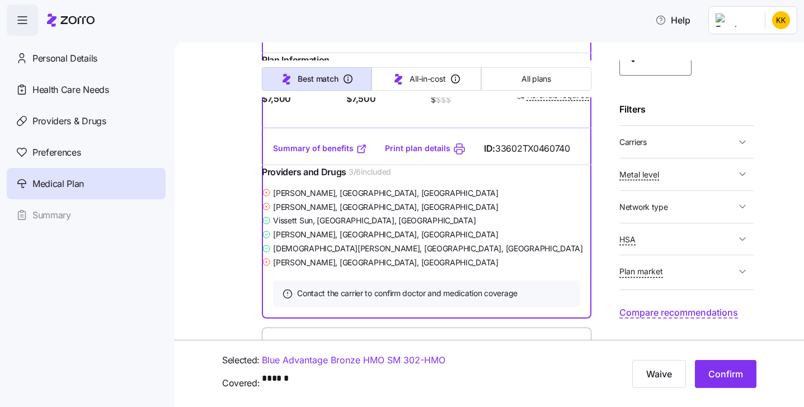
click at [712, 367] on span "Confirm" at bounding box center [726, 373] width 35 height 13
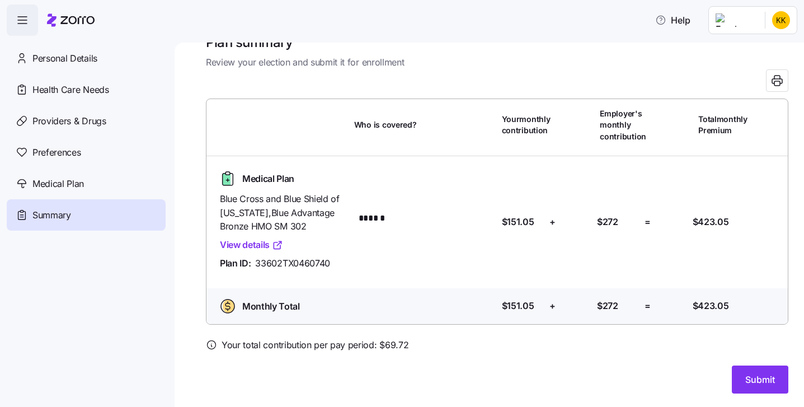
scroll to position [203, 0]
click at [283, 238] on link "View details" at bounding box center [251, 245] width 63 height 14
click at [166, 199] on div "Medical Plan" at bounding box center [86, 183] width 159 height 31
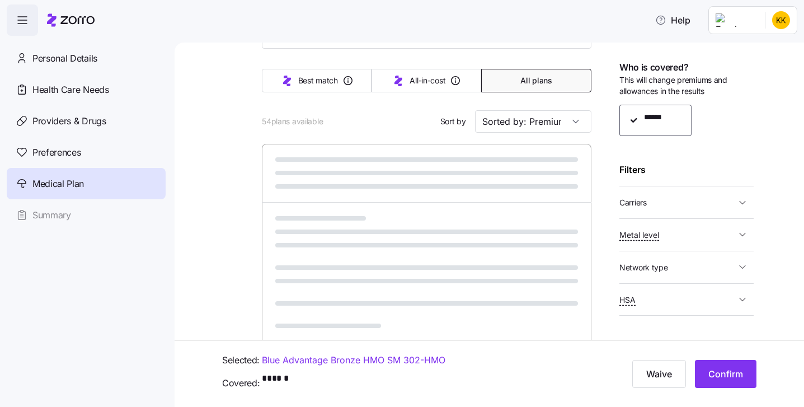
scroll to position [76, 0]
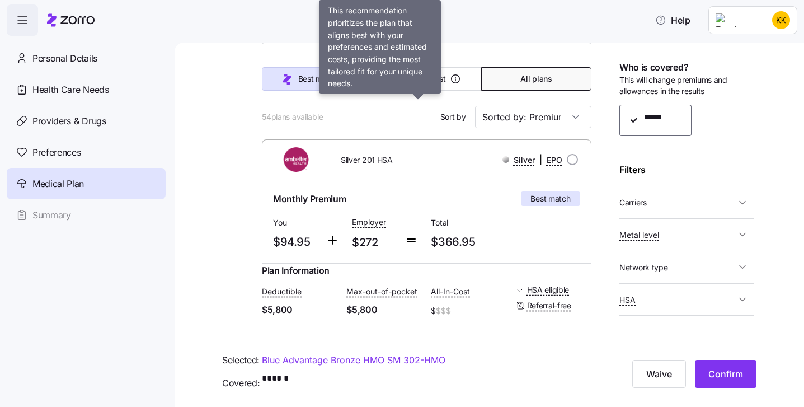
click at [338, 85] on span "Best match" at bounding box center [318, 78] width 40 height 11
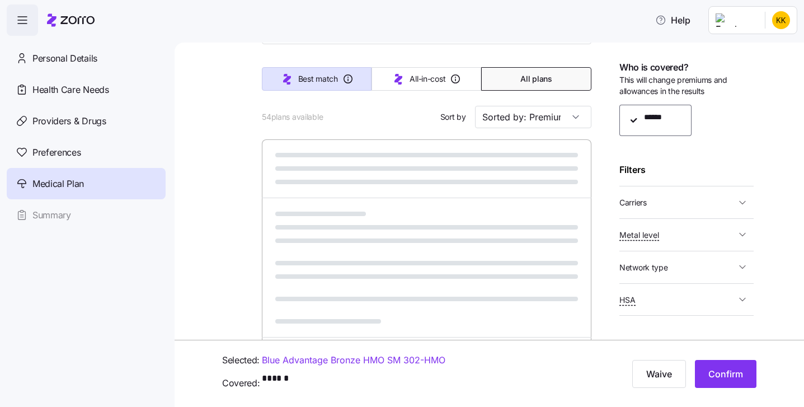
type input "Sorted by: Best match"
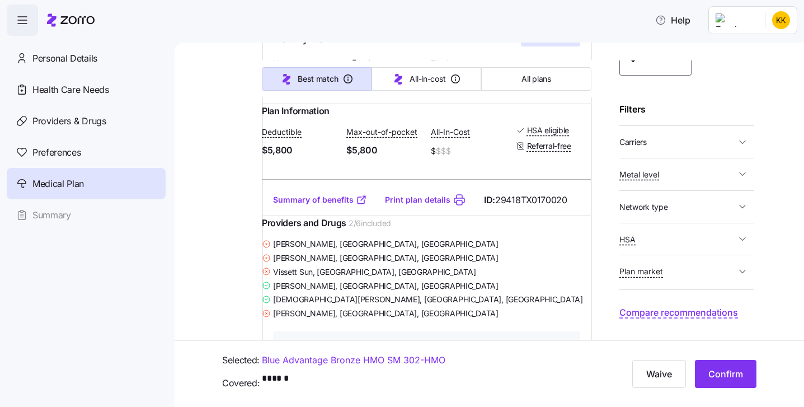
scroll to position [93, 0]
click at [750, 148] on span "button" at bounding box center [742, 142] width 13 height 11
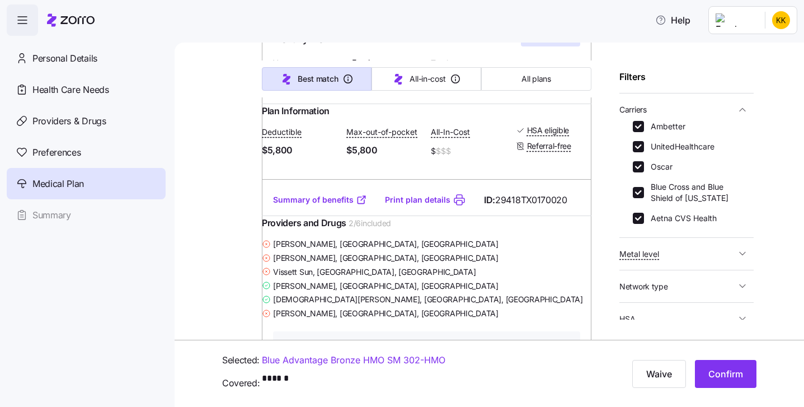
scroll to position [107, 0]
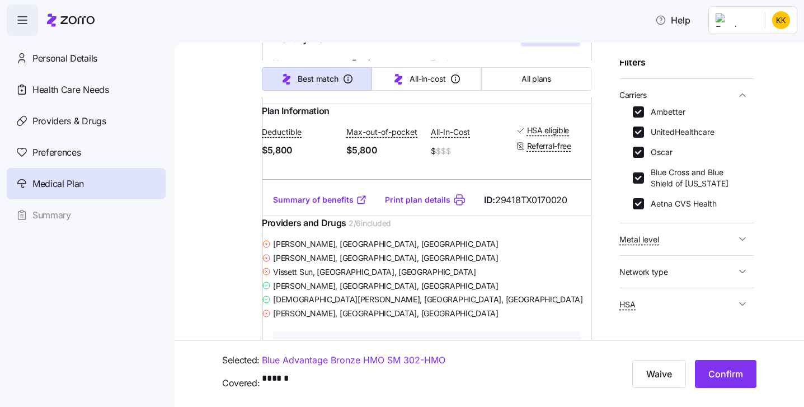
click at [712, 118] on div "Ambetter" at bounding box center [686, 111] width 107 height 11
click at [666, 118] on label "Ambetter" at bounding box center [664, 111] width 41 height 11
click at [644, 118] on input "Ambetter" at bounding box center [638, 111] width 11 height 11
checkbox input "false"
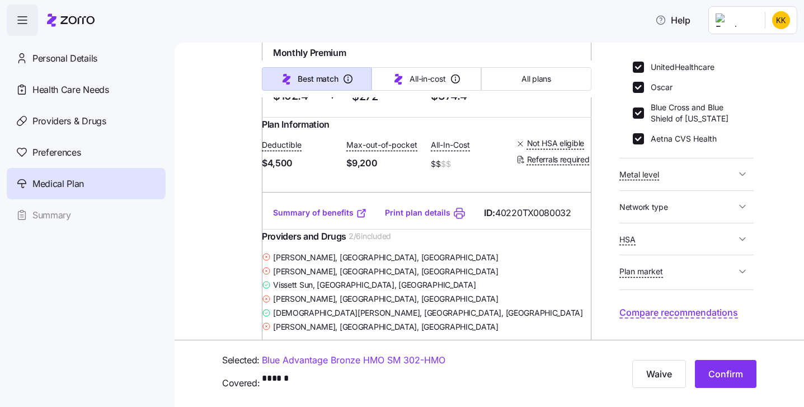
scroll to position [188, 0]
click at [649, 93] on label "Oscar" at bounding box center [658, 87] width 29 height 11
click at [644, 93] on input "Oscar" at bounding box center [638, 87] width 11 height 11
checkbox input "false"
click at [748, 36] on icon "button" at bounding box center [742, 30] width 11 height 11
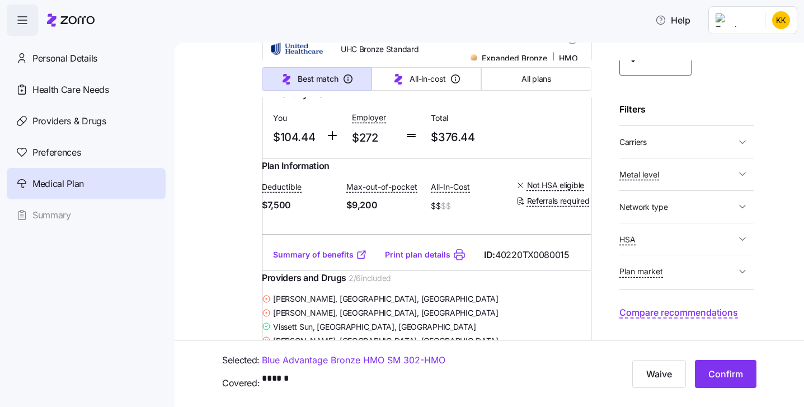
scroll to position [249, 0]
click at [754, 236] on button "HSA" at bounding box center [687, 239] width 134 height 23
click at [644, 235] on label "No" at bounding box center [652, 235] width 17 height 11
click at [633, 235] on input "No" at bounding box center [638, 235] width 11 height 11
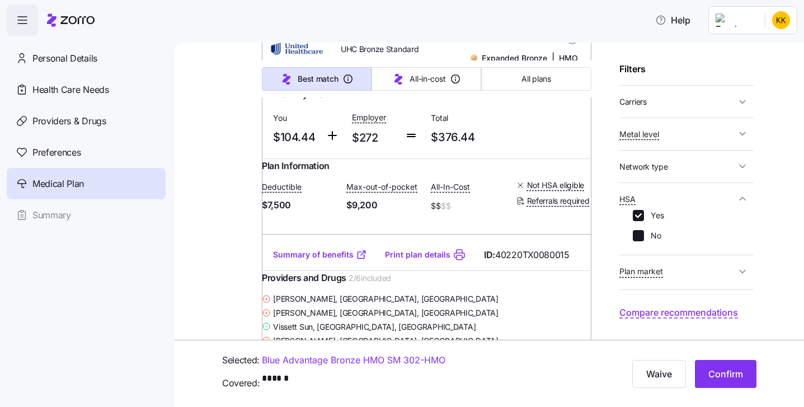
checkbox input "false"
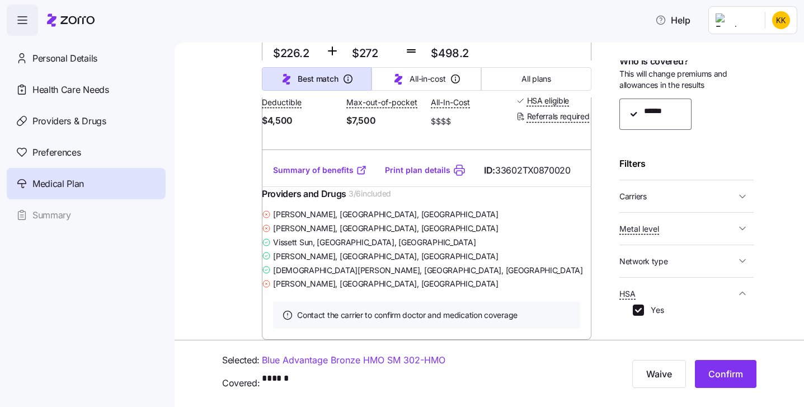
scroll to position [770, 0]
click at [713, 367] on span "Confirm" at bounding box center [726, 373] width 35 height 13
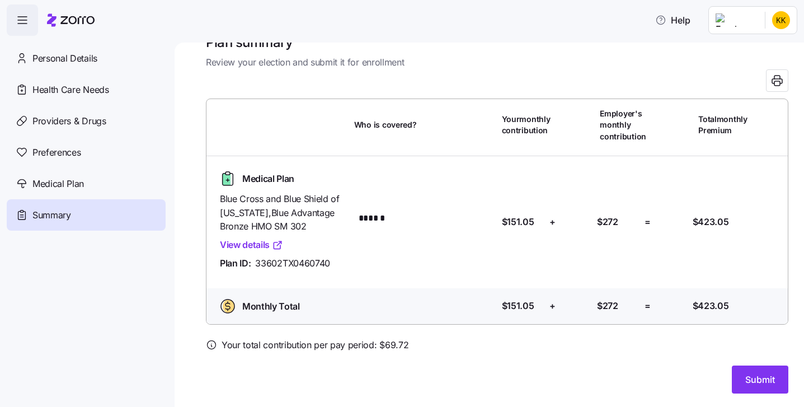
scroll to position [470, 0]
click at [732, 369] on button "Submit" at bounding box center [760, 380] width 57 height 28
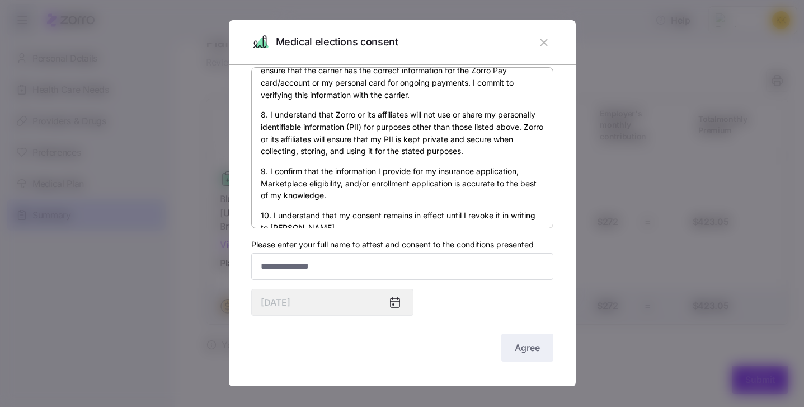
scroll to position [167, 0]
click at [439, 253] on input "Please enter your full name to attest and consent to the conditions presented" at bounding box center [402, 266] width 302 height 27
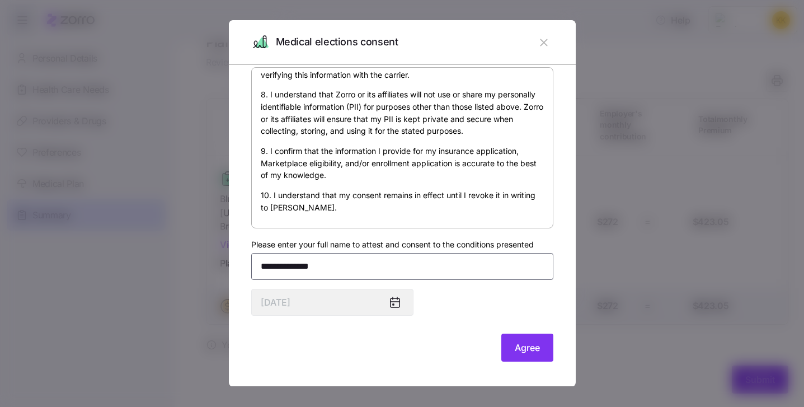
scroll to position [204, 0]
type input "**********"
click at [540, 341] on span "Agree" at bounding box center [527, 347] width 25 height 13
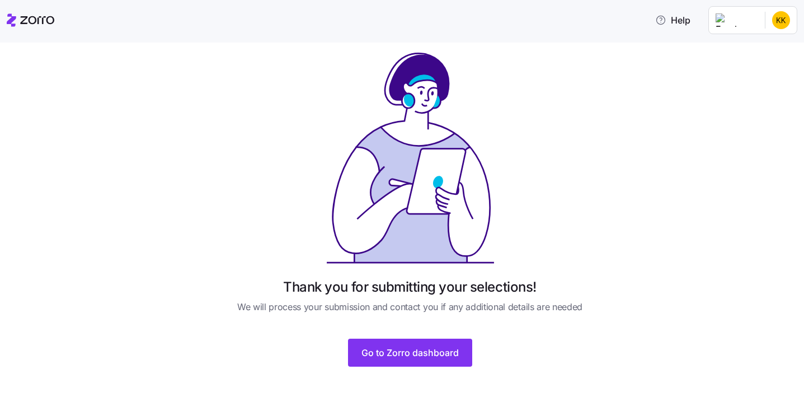
scroll to position [136, 0]
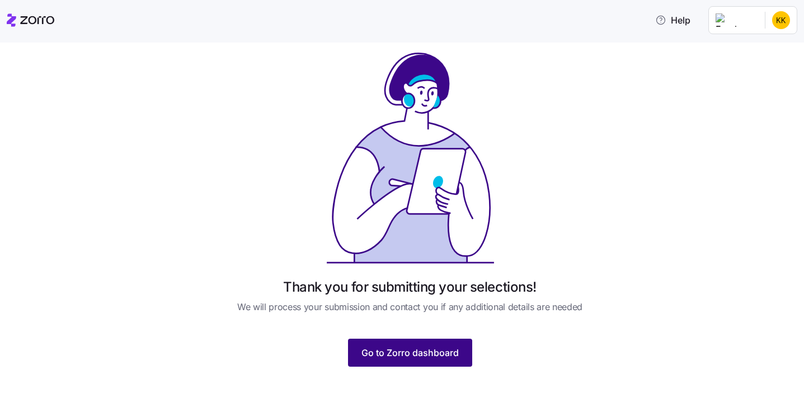
click at [459, 346] on span "Go to Zorro dashboard" at bounding box center [410, 352] width 97 height 13
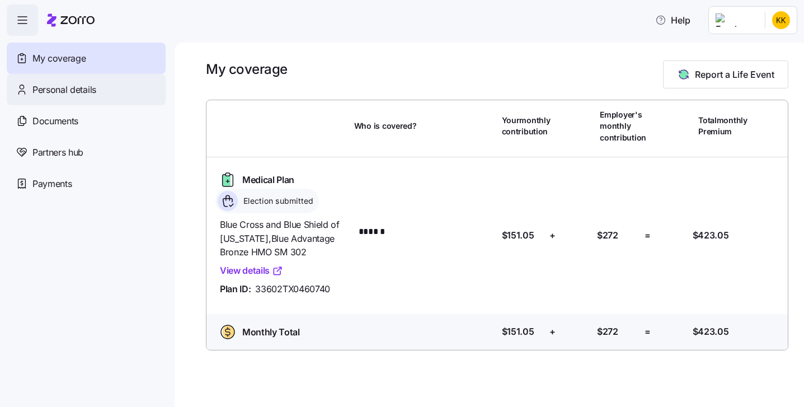
click at [96, 97] on span "Personal details" at bounding box center [64, 90] width 64 height 14
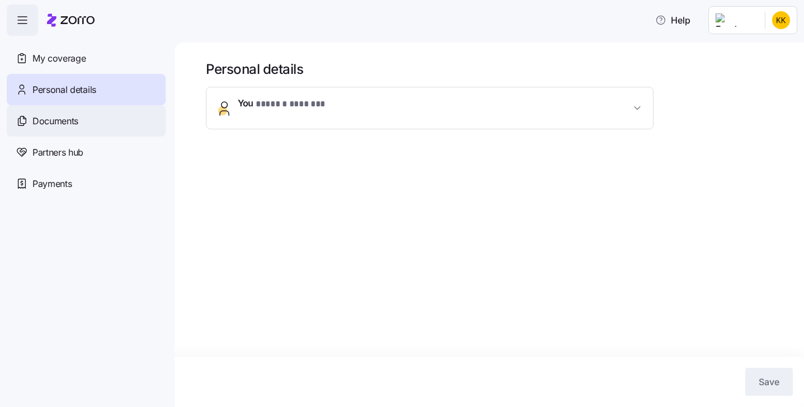
click at [141, 137] on div "Documents" at bounding box center [86, 120] width 159 height 31
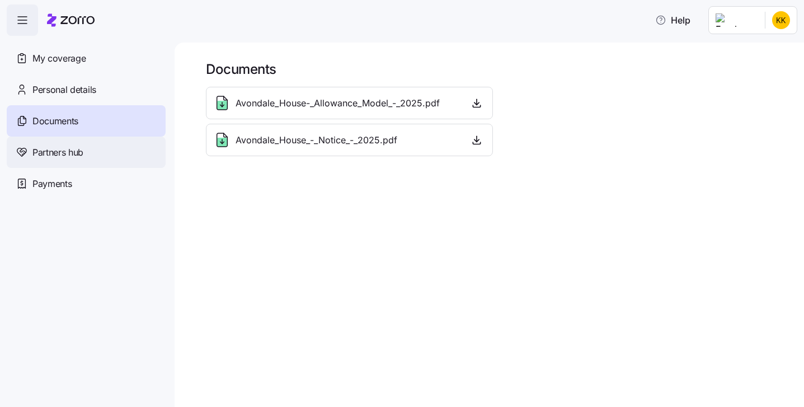
click at [149, 168] on div "Partners hub" at bounding box center [86, 152] width 159 height 31
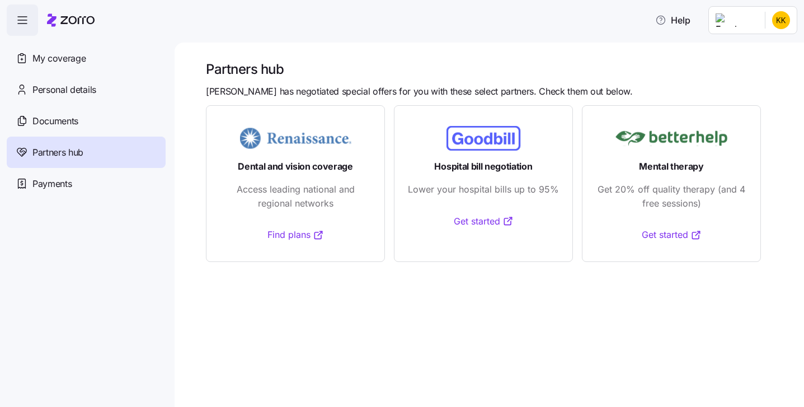
click at [137, 199] on div "Payments" at bounding box center [86, 183] width 159 height 31
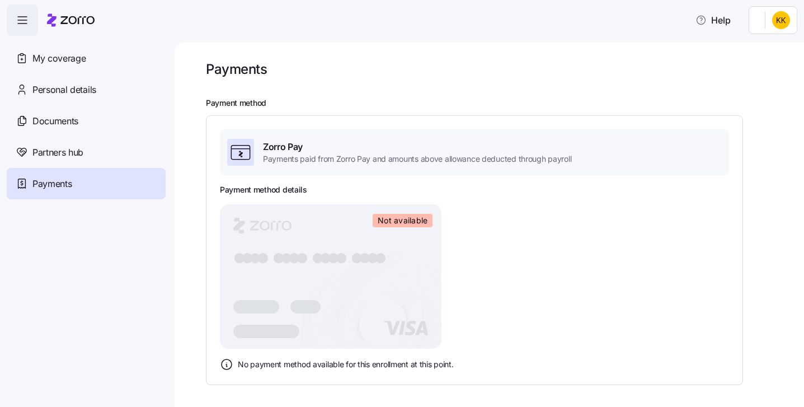
scroll to position [162, 0]
click at [83, 160] on span "Partners hub" at bounding box center [57, 153] width 51 height 14
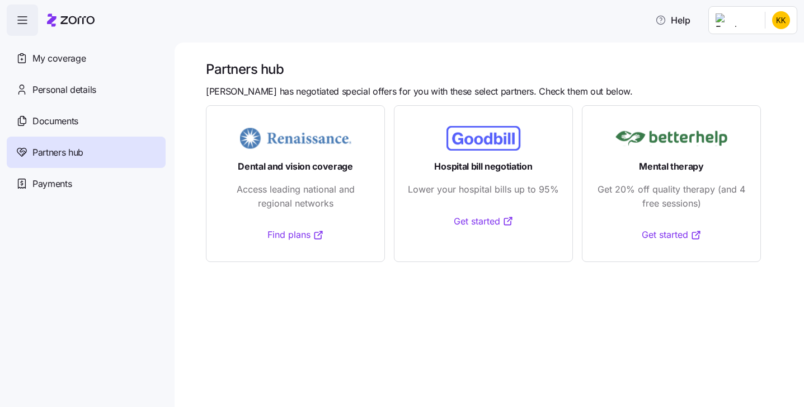
scroll to position [54, 0]
click at [324, 242] on link "Find plans" at bounding box center [296, 235] width 57 height 14
